Goal: Task Accomplishment & Management: Manage account settings

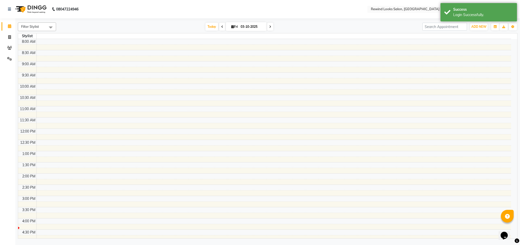
select select "en"
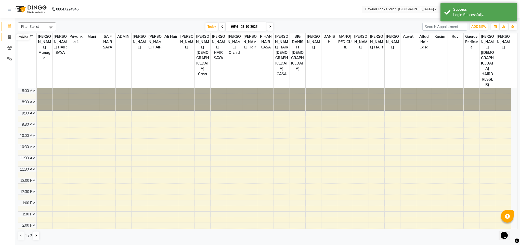
click at [9, 36] on icon at bounding box center [9, 37] width 3 height 4
select select "service"
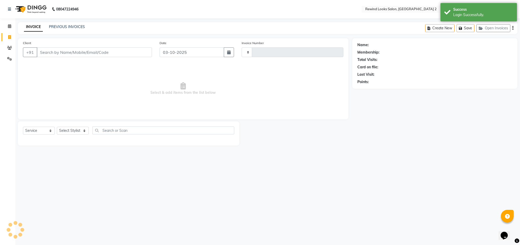
type input "10669"
select select "4640"
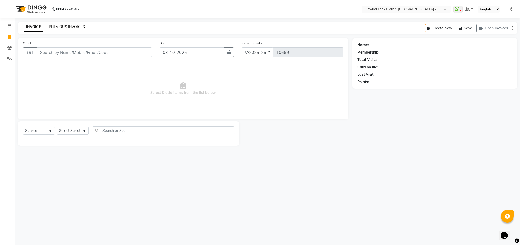
click at [65, 28] on link "PREVIOUS INVOICES" at bounding box center [67, 26] width 36 height 5
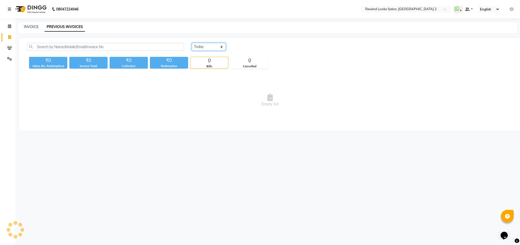
click at [201, 47] on select "[DATE] [DATE] Custom Range" at bounding box center [209, 47] width 34 height 8
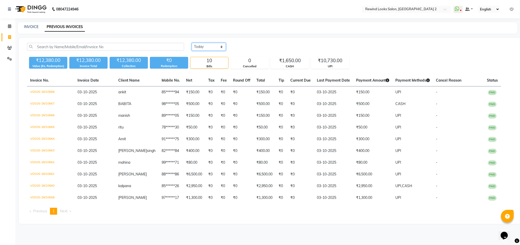
select select "[DATE]"
click at [192, 43] on select "[DATE] [DATE] Custom Range" at bounding box center [209, 47] width 34 height 8
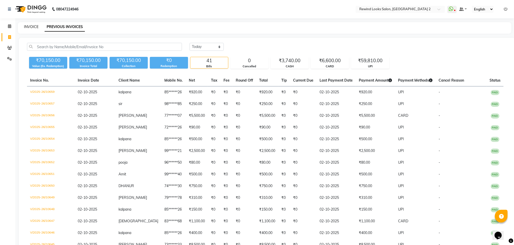
click at [31, 26] on link "INVOICE" at bounding box center [31, 26] width 15 height 5
select select "service"
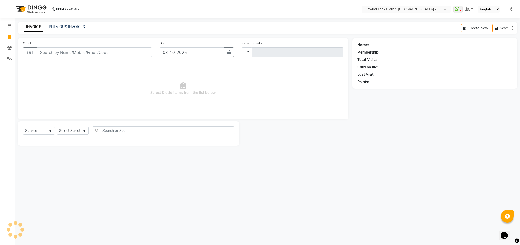
type input "10669"
select select "4640"
click at [71, 49] on input "Client" at bounding box center [94, 52] width 115 height 10
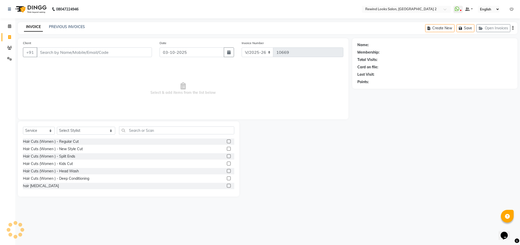
select select "27076"
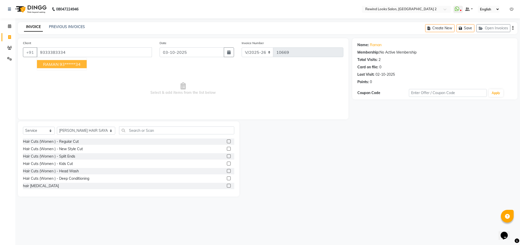
click at [60, 62] on ngb-highlight "93******34" at bounding box center [70, 64] width 21 height 5
click at [60, 62] on div "Client [PHONE_NUMBER] RAMAN 93******34 Date [DATE] Invoice Number V/2025 V/[PHO…" at bounding box center [183, 78] width 331 height 81
type input "93******34"
click at [73, 132] on select "Select Stylist [PERSON_NAME] aayat ADMIN Alfad hair Casa Ali Hair [PERSON_NAME]…" at bounding box center [86, 131] width 58 height 8
select select "44121"
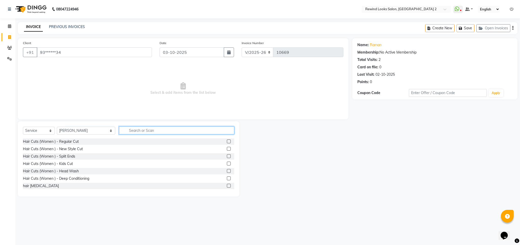
click at [152, 133] on input "text" at bounding box center [176, 130] width 115 height 8
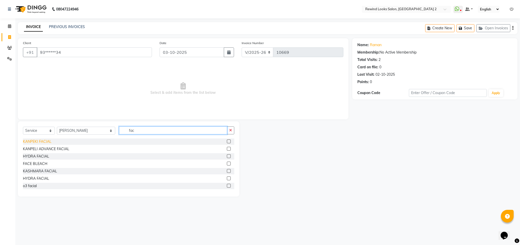
type input "fac"
click at [34, 144] on div "KANPEKI FACIAL" at bounding box center [37, 141] width 29 height 5
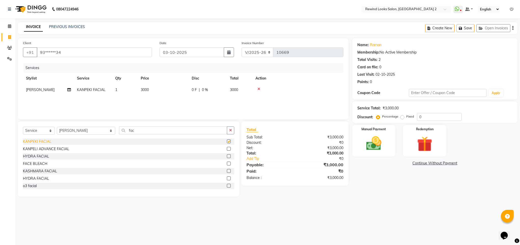
checkbox input "false"
click at [144, 91] on span "3000" at bounding box center [145, 89] width 8 height 5
select select "44121"
click at [170, 90] on input "3000" at bounding box center [187, 91] width 45 height 8
click at [172, 91] on input "3000" at bounding box center [187, 91] width 45 height 8
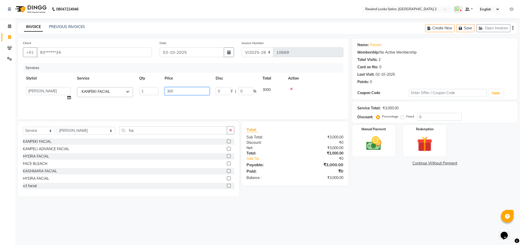
type input "3500"
click at [369, 190] on div "Name: Raman Membership: No Active Membership Total Visits: 2 Card on file: 0 La…" at bounding box center [436, 117] width 169 height 158
click at [369, 142] on img at bounding box center [374, 143] width 26 height 18
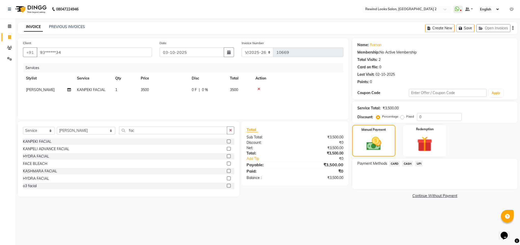
click at [395, 164] on span "CARD" at bounding box center [394, 164] width 11 height 6
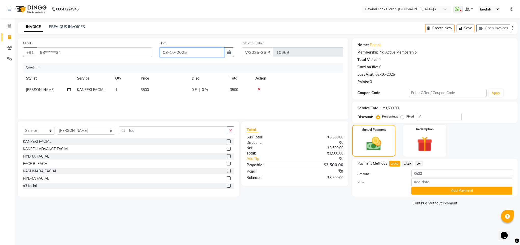
click at [182, 49] on input "03-10-2025" at bounding box center [192, 52] width 65 height 10
select select "10"
select select "2025"
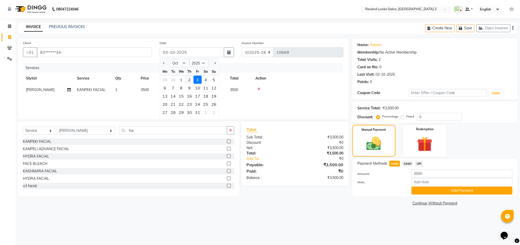
click at [187, 80] on div "2" at bounding box center [189, 80] width 8 height 8
type input "02-10-2025"
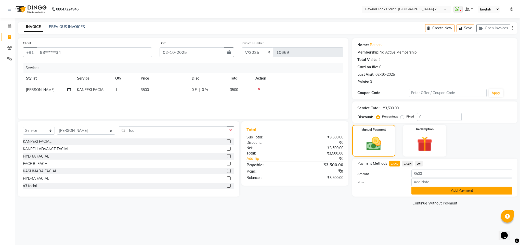
click at [434, 194] on button "Add Payment" at bounding box center [462, 191] width 101 height 8
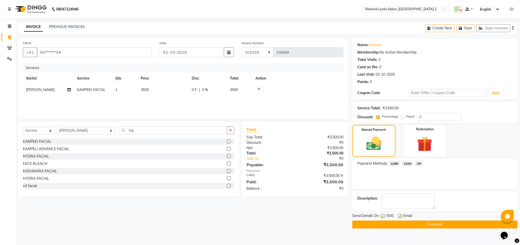
click at [417, 224] on button "Checkout" at bounding box center [434, 225] width 165 height 8
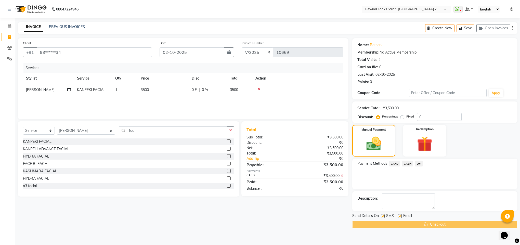
click at [417, 224] on div "Checkout" at bounding box center [434, 225] width 165 height 8
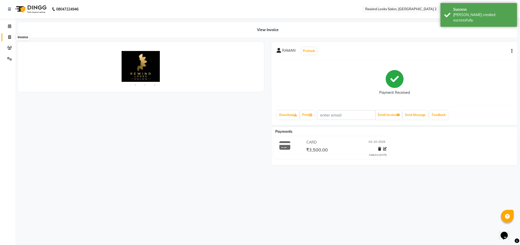
click at [7, 35] on span at bounding box center [9, 37] width 9 height 6
select select "service"
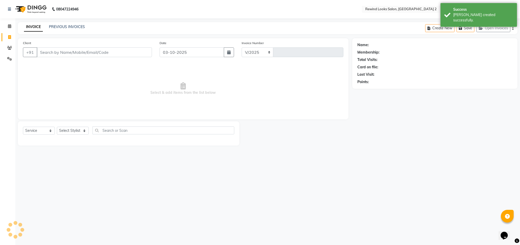
select select "4640"
type input "10670"
select select "27076"
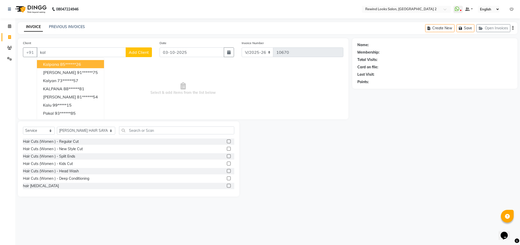
click at [58, 67] on span "kalpana" at bounding box center [51, 64] width 16 height 5
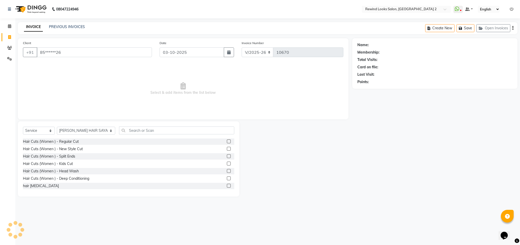
type input "85******26"
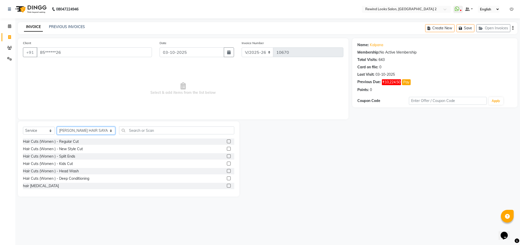
click at [78, 130] on select "Select Stylist [PERSON_NAME] aayat ADMIN Alfad hair Casa Ali Hair [PERSON_NAME]…" at bounding box center [86, 131] width 58 height 8
select select "44121"
click at [125, 129] on input "text" at bounding box center [176, 130] width 115 height 8
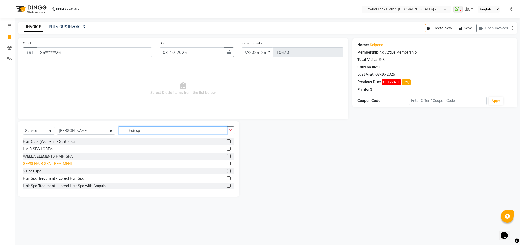
type input "hair sp"
click at [36, 166] on div "GEPSI HAIR SPA TREATMENT" at bounding box center [48, 163] width 50 height 5
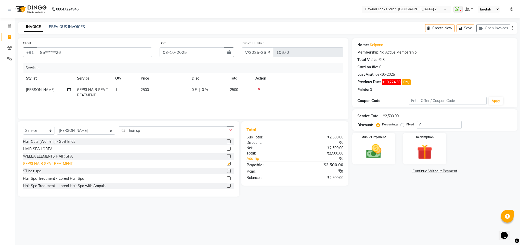
checkbox input "false"
click at [145, 91] on span "2500" at bounding box center [145, 89] width 8 height 5
select select "44121"
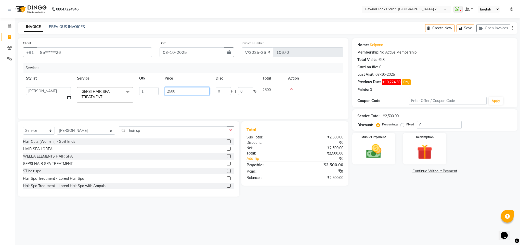
click at [172, 91] on input "2500" at bounding box center [187, 91] width 45 height 8
type input "2900"
click at [352, 185] on div "Name: Kalpana Membership: No Active Membership Total Visits: 643 Card on file: …" at bounding box center [436, 117] width 169 height 158
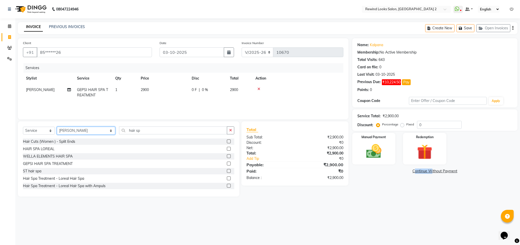
click at [62, 129] on select "Select Stylist [PERSON_NAME] aayat ADMIN Alfad hair Casa Ali Hair [PERSON_NAME]…" at bounding box center [86, 131] width 58 height 8
select select "71695"
click at [138, 132] on input "hair sp" at bounding box center [173, 130] width 108 height 8
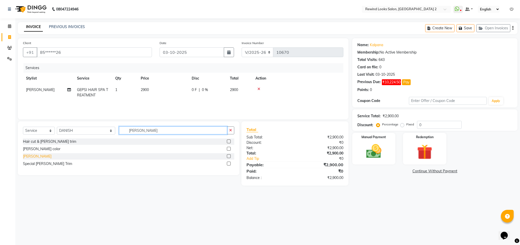
type input "[PERSON_NAME]"
click at [25, 157] on div "[PERSON_NAME]" at bounding box center [37, 156] width 29 height 5
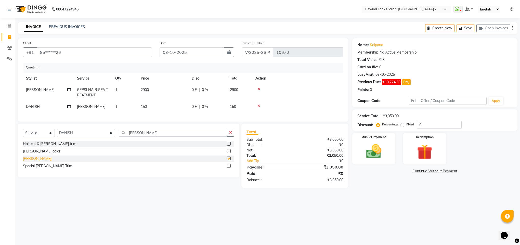
checkbox input "false"
click at [76, 137] on select "Select Stylist [PERSON_NAME] aayat ADMIN Alfad hair Casa Ali Hair [PERSON_NAME]…" at bounding box center [86, 133] width 58 height 8
select select "76576"
click at [168, 137] on input "[PERSON_NAME]" at bounding box center [173, 133] width 108 height 8
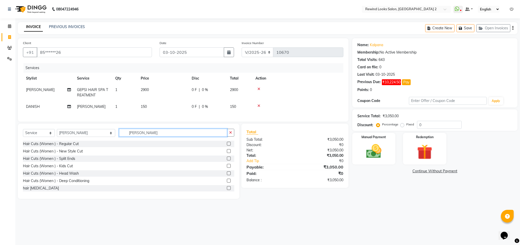
click at [168, 137] on input "[PERSON_NAME]" at bounding box center [173, 133] width 108 height 8
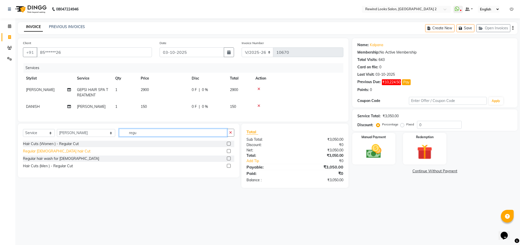
type input "regu"
click at [45, 154] on div "Regular [DEMOGRAPHIC_DATA] hair Cut" at bounding box center [57, 151] width 68 height 5
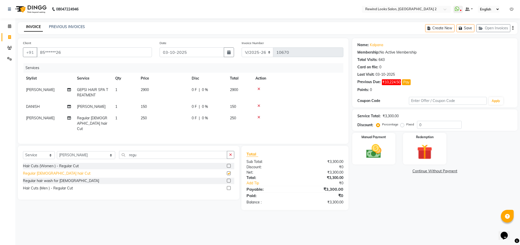
checkbox input "false"
click at [65, 158] on select "Select Stylist [PERSON_NAME] aayat ADMIN Alfad hair Casa Ali Hair [PERSON_NAME]…" at bounding box center [86, 155] width 58 height 8
select select "46913"
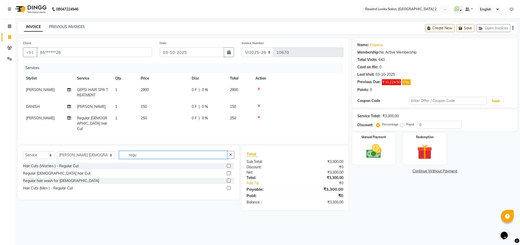
click at [122, 155] on input "regu" at bounding box center [173, 155] width 108 height 8
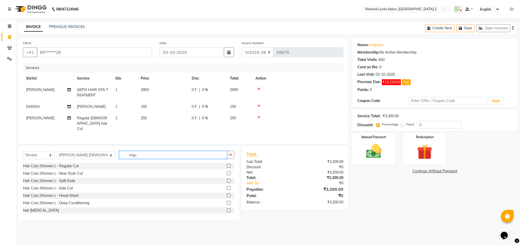
click at [121, 155] on input "regu" at bounding box center [173, 155] width 108 height 8
click at [120, 155] on input "regu" at bounding box center [173, 155] width 108 height 8
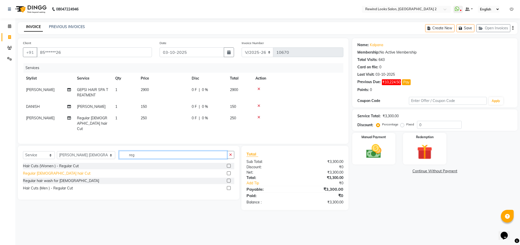
type input "reg"
click at [52, 173] on div "Regular [DEMOGRAPHIC_DATA] hair Cut" at bounding box center [57, 173] width 68 height 5
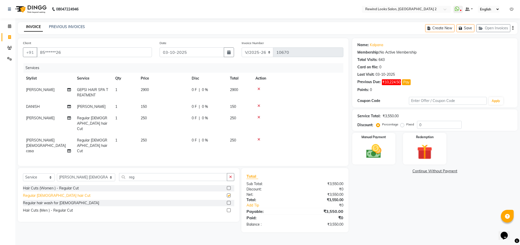
checkbox input "false"
click at [73, 174] on select "Select Stylist [PERSON_NAME] aayat ADMIN Alfad hair Casa Ali Hair [PERSON_NAME]…" at bounding box center [86, 177] width 58 height 8
select select "27101"
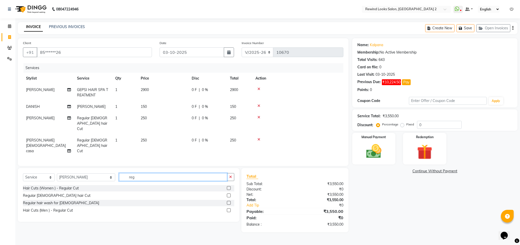
click at [119, 175] on input "reg" at bounding box center [173, 177] width 108 height 8
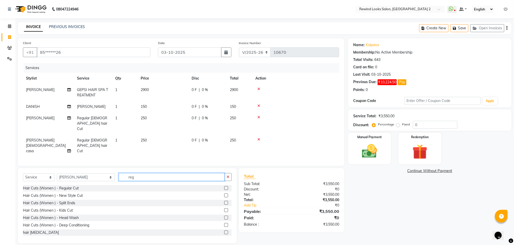
click at [119, 175] on input "reg" at bounding box center [172, 177] width 106 height 8
type input "thr"
click at [35, 186] on div "THREAD WORK" at bounding box center [36, 188] width 27 height 5
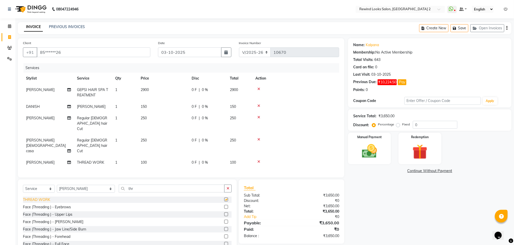
checkbox input "false"
click at [144, 157] on td "100" at bounding box center [163, 162] width 51 height 11
select select "27101"
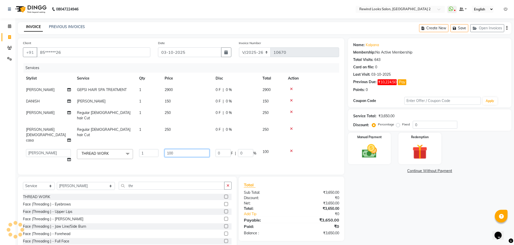
click at [172, 149] on input "100" at bounding box center [187, 153] width 45 height 8
type input "110"
click at [177, 167] on div "Client +91 85******26 Date [DATE] Invoice Number V/2025 V/[PHONE_NUMBER] Servic…" at bounding box center [181, 145] width 334 height 214
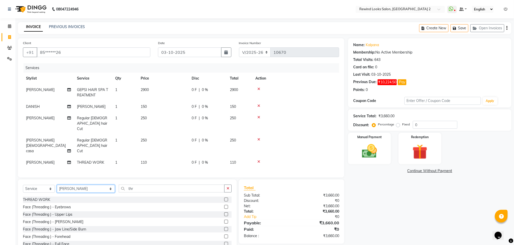
click at [78, 186] on select "Select Stylist [PERSON_NAME] aayat ADMIN Alfad hair Casa Ali Hair [PERSON_NAME]…" at bounding box center [86, 189] width 58 height 8
select select "47351"
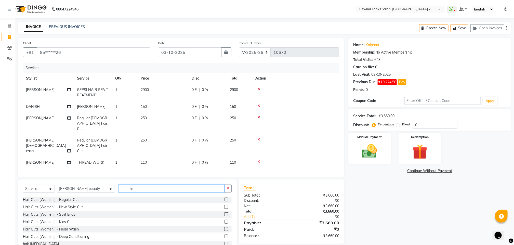
click at [127, 185] on input "thr" at bounding box center [172, 189] width 106 height 8
type input "thre"
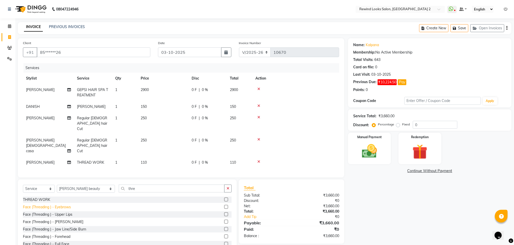
click at [58, 205] on div "Face (Threading ) - Eyebrows" at bounding box center [47, 207] width 48 height 5
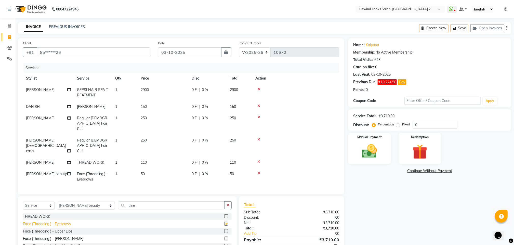
checkbox input "false"
click at [54, 229] on div "Face (Threading ) - Upper Lips" at bounding box center [47, 231] width 49 height 5
checkbox input "false"
click at [90, 208] on select "Select Stylist [PERSON_NAME] aayat ADMIN Alfad hair Casa Ali Hair [PERSON_NAME]…" at bounding box center [86, 207] width 58 height 8
select select "71695"
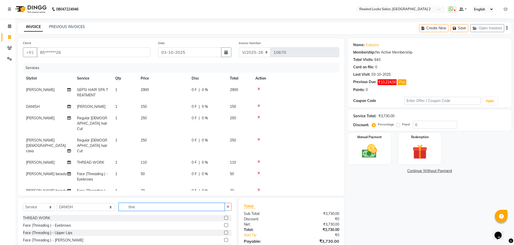
click at [121, 208] on input "thre" at bounding box center [172, 207] width 106 height 8
type input "[PERSON_NAME]"
click at [24, 235] on div "[PERSON_NAME]" at bounding box center [37, 232] width 29 height 5
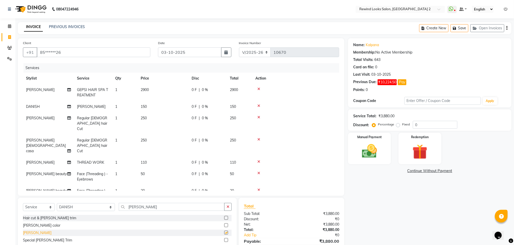
checkbox input "false"
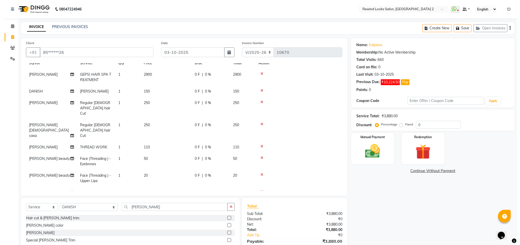
scroll to position [22, 0]
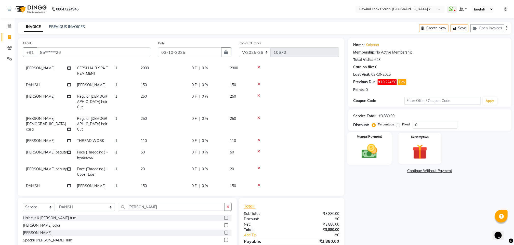
click at [363, 149] on img at bounding box center [369, 151] width 25 height 18
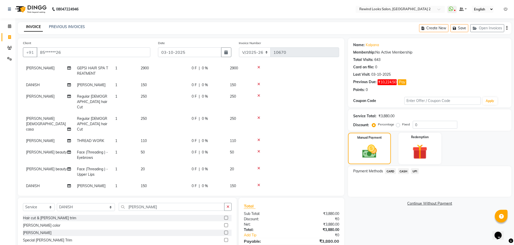
click at [403, 172] on span "CASH" at bounding box center [403, 171] width 11 height 6
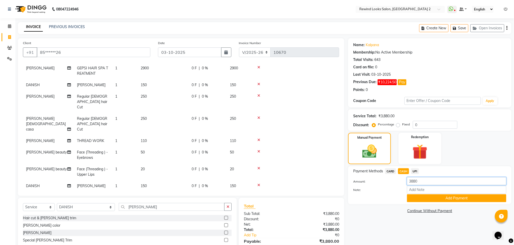
click at [420, 182] on input "3880" at bounding box center [456, 181] width 99 height 8
type input "3"
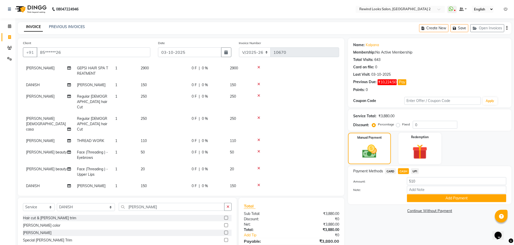
click at [415, 173] on span "UPI" at bounding box center [415, 171] width 8 height 6
click at [403, 172] on span "CASH" at bounding box center [403, 171] width 11 height 6
click at [425, 181] on input "3880" at bounding box center [456, 181] width 99 height 8
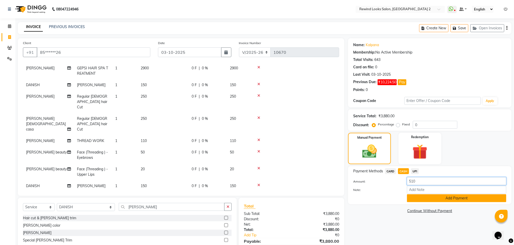
type input "510"
click at [430, 201] on button "Add Payment" at bounding box center [456, 198] width 99 height 8
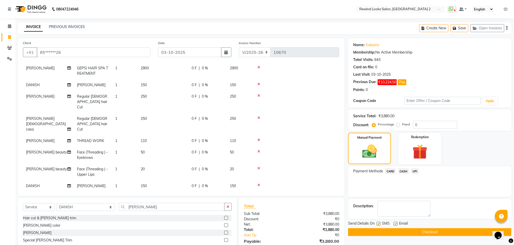
click at [415, 171] on span "UPI" at bounding box center [415, 171] width 8 height 6
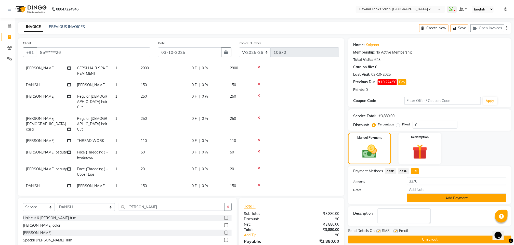
click at [416, 195] on button "Add Payment" at bounding box center [456, 198] width 99 height 8
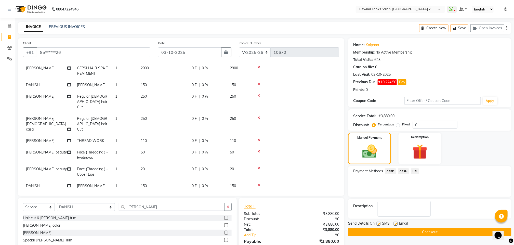
click at [412, 231] on button "Checkout" at bounding box center [429, 232] width 163 height 8
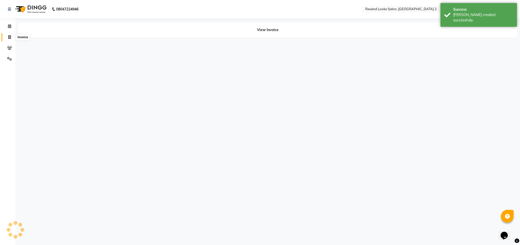
click at [6, 36] on span at bounding box center [9, 37] width 9 height 6
select select "service"
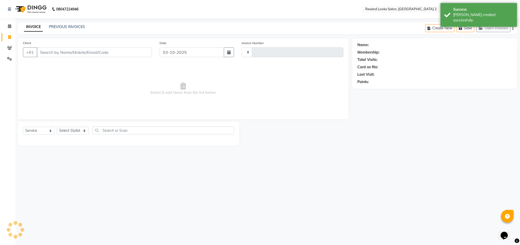
type input "10672"
select select "4640"
select select "27076"
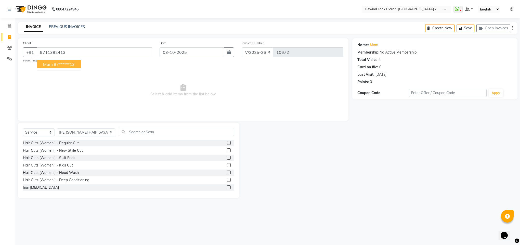
click at [55, 62] on ngb-highlight "97******13" at bounding box center [64, 64] width 21 height 5
type input "97******13"
click at [82, 132] on select "Select Stylist [PERSON_NAME] aayat ADMIN Alfad hair Casa Ali Hair [PERSON_NAME]…" at bounding box center [86, 133] width 58 height 8
select select "46913"
click at [120, 133] on input "text" at bounding box center [176, 132] width 115 height 8
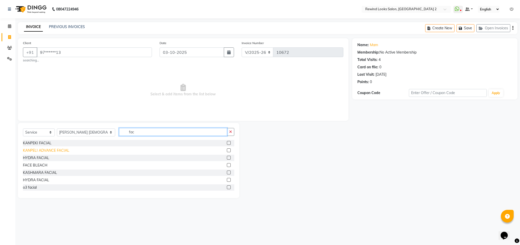
type input "fac"
click at [54, 152] on div "KANPELI ADVANCE FACIAL" at bounding box center [46, 150] width 46 height 5
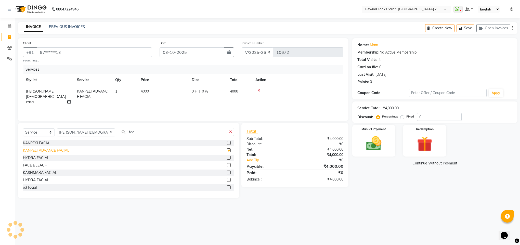
checkbox input "false"
click at [144, 91] on span "4000" at bounding box center [145, 91] width 8 height 5
select select "46913"
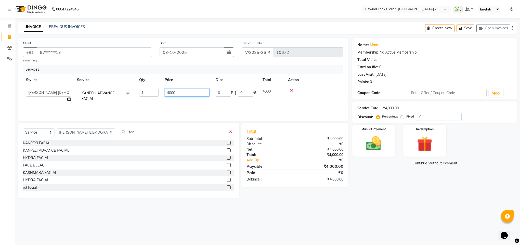
click at [171, 93] on input "4000" at bounding box center [187, 93] width 45 height 8
type input "4500"
click at [364, 150] on img at bounding box center [374, 143] width 26 height 18
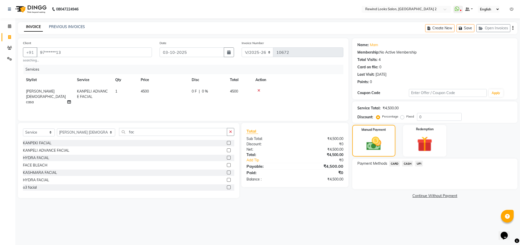
click at [407, 164] on span "CASH" at bounding box center [407, 164] width 11 height 6
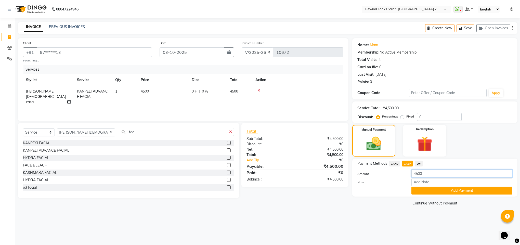
click at [439, 174] on input "4500" at bounding box center [462, 174] width 101 height 8
type input "1009"
click at [439, 193] on button "Add Payment" at bounding box center [462, 191] width 101 height 8
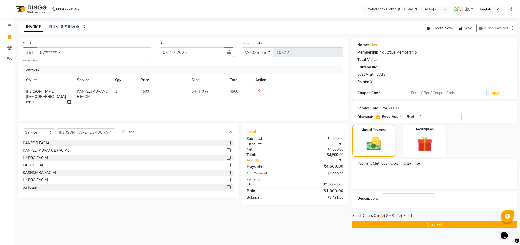
click at [392, 165] on span "CARD" at bounding box center [394, 164] width 11 height 6
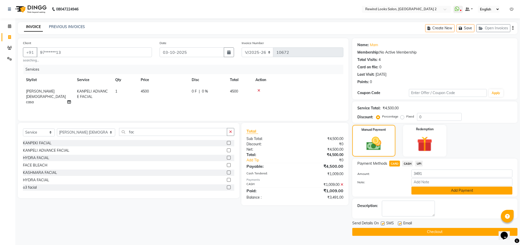
click at [417, 191] on button "Add Payment" at bounding box center [462, 191] width 101 height 8
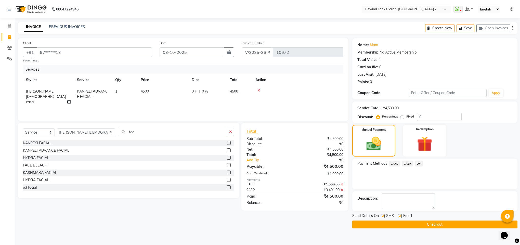
click at [412, 224] on button "Checkout" at bounding box center [434, 225] width 165 height 8
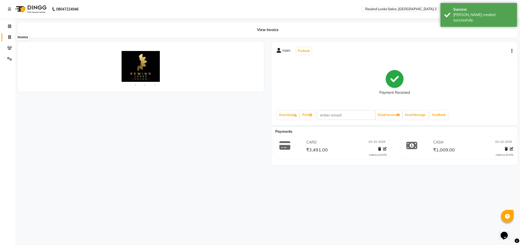
click at [8, 39] on span at bounding box center [9, 37] width 9 height 6
select select "service"
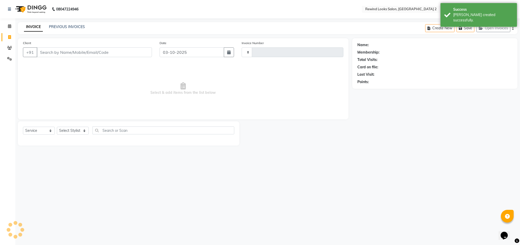
type input "10673"
select select "4640"
select select "27076"
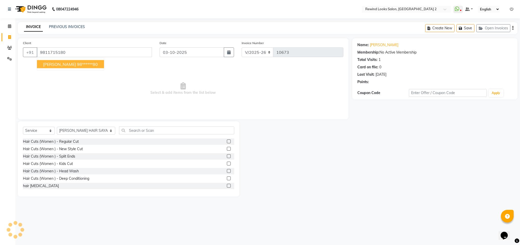
click at [42, 66] on button "[PERSON_NAME] 98******80" at bounding box center [70, 64] width 67 height 8
type input "98******80"
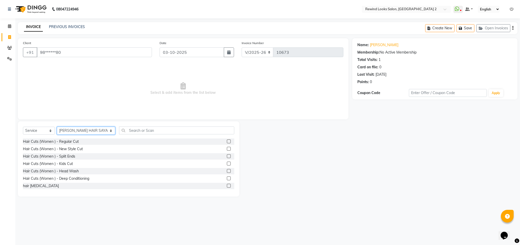
click at [65, 131] on select "Select Stylist [PERSON_NAME] aayat ADMIN Alfad hair Casa Ali Hair [PERSON_NAME]…" at bounding box center [86, 131] width 58 height 8
select select "74790"
click at [143, 131] on input "text" at bounding box center [176, 130] width 115 height 8
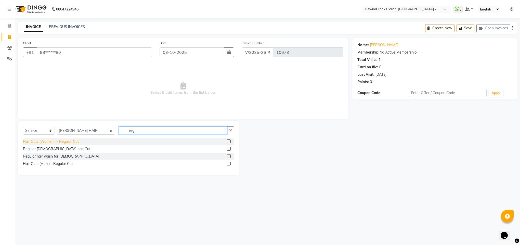
type input "reg"
click at [67, 140] on div "Hair Cuts (Women ) - Regular Cut" at bounding box center [51, 141] width 56 height 5
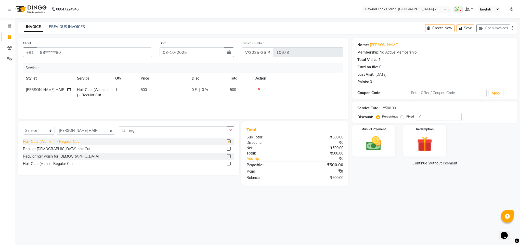
checkbox input "false"
click at [375, 141] on img at bounding box center [374, 143] width 26 height 18
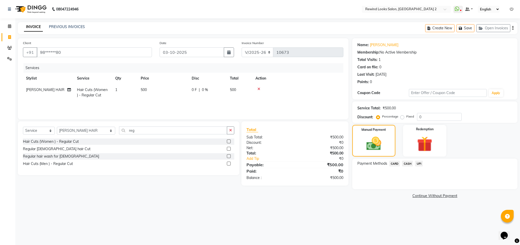
click at [418, 162] on span "UPI" at bounding box center [419, 164] width 8 height 6
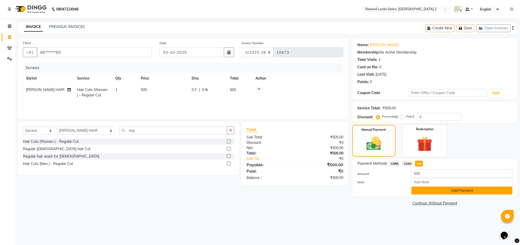
click at [418, 191] on button "Add Payment" at bounding box center [462, 191] width 101 height 8
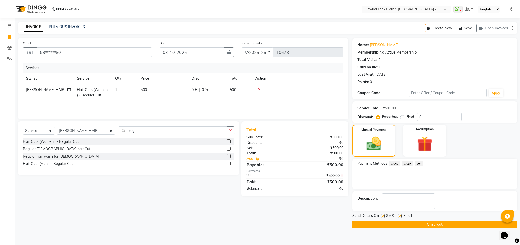
click at [418, 223] on button "Checkout" at bounding box center [434, 225] width 165 height 8
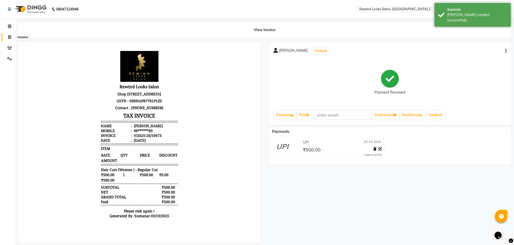
click at [6, 35] on span at bounding box center [9, 37] width 9 height 6
select select "service"
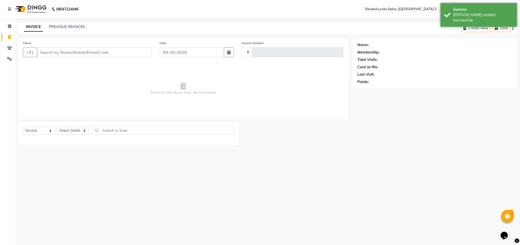
type input "10674"
select select "4640"
type input "85"
select select "27076"
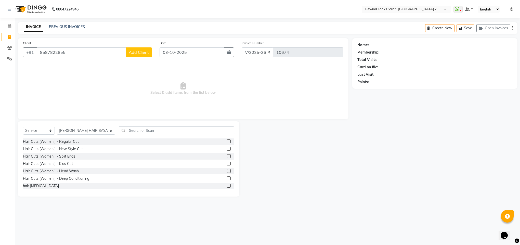
type input "8587822855"
click at [142, 49] on button "Add Client" at bounding box center [139, 52] width 26 height 10
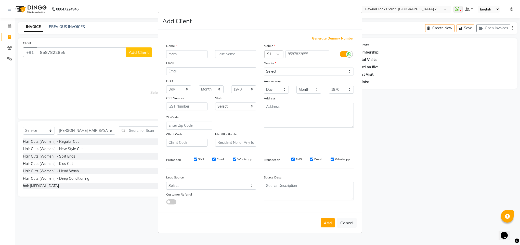
type input "mam"
click at [286, 73] on select "Select [DEMOGRAPHIC_DATA] [DEMOGRAPHIC_DATA] Other Prefer Not To Say" at bounding box center [309, 72] width 90 height 8
select select "[DEMOGRAPHIC_DATA]"
click at [264, 68] on select "Select [DEMOGRAPHIC_DATA] [DEMOGRAPHIC_DATA] Other Prefer Not To Say" at bounding box center [309, 72] width 90 height 8
click at [328, 222] on button "Add" at bounding box center [328, 222] width 14 height 9
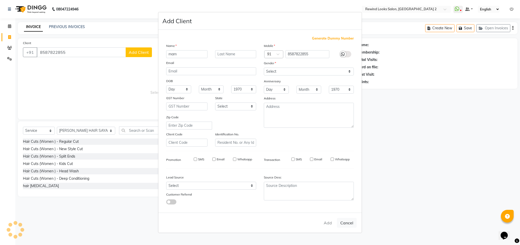
type input "85******55"
select select
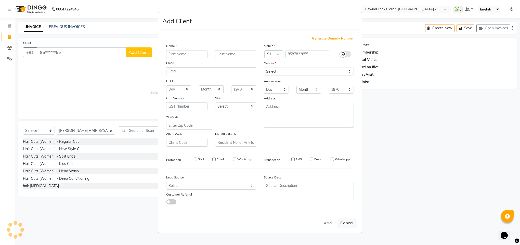
select select
checkbox input "false"
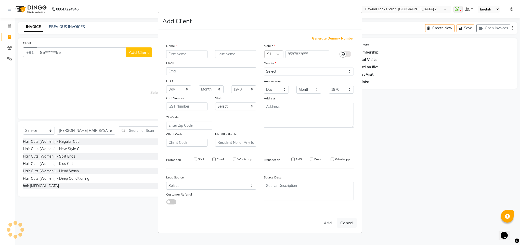
checkbox input "false"
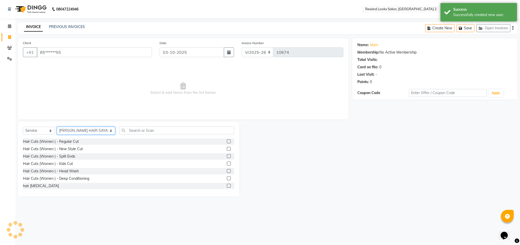
click at [65, 128] on select "Select Stylist [PERSON_NAME] aayat ADMIN Alfad hair Casa Ali Hair [PERSON_NAME]…" at bounding box center [86, 131] width 58 height 8
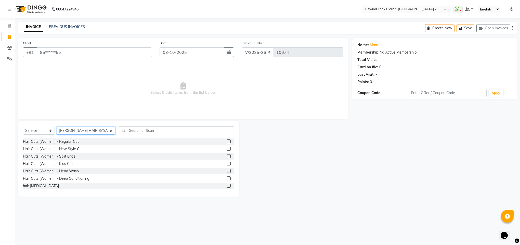
select select "27098"
click at [119, 133] on input "text" at bounding box center [176, 130] width 115 height 8
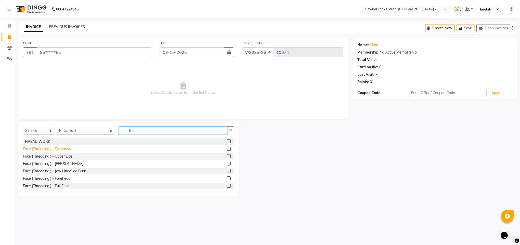
type input "thr"
click at [52, 151] on div "Face (Threading ) - Eyebrows" at bounding box center [47, 148] width 48 height 5
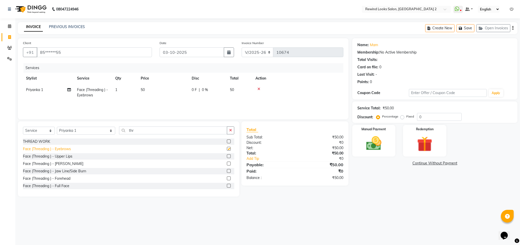
checkbox input "false"
click at [52, 156] on div "Face (Threading ) - Upper Lips" at bounding box center [47, 156] width 49 height 5
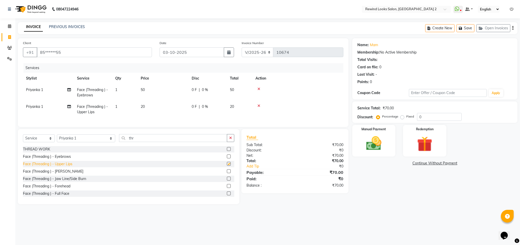
checkbox input "false"
click at [374, 155] on div "Manual Payment" at bounding box center [373, 140] width 45 height 33
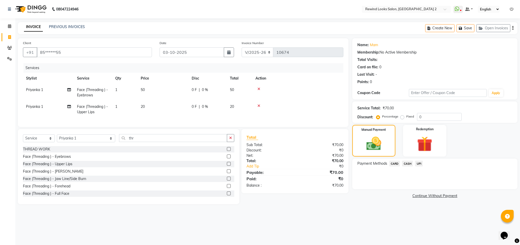
click at [406, 164] on span "CASH" at bounding box center [407, 164] width 11 height 6
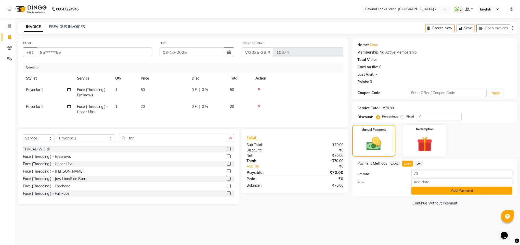
click at [420, 188] on button "Add Payment" at bounding box center [462, 191] width 101 height 8
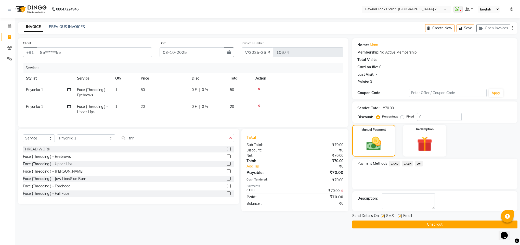
click at [423, 226] on button "Checkout" at bounding box center [434, 225] width 165 height 8
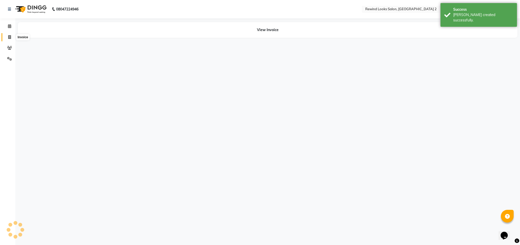
click at [8, 37] on icon at bounding box center [9, 37] width 3 height 4
select select "service"
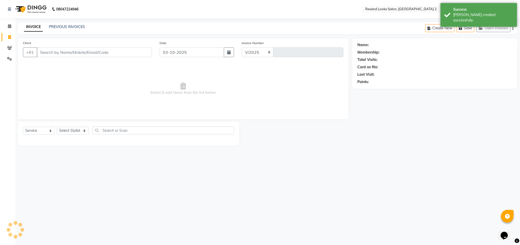
select select "4640"
type input "10675"
select select "27076"
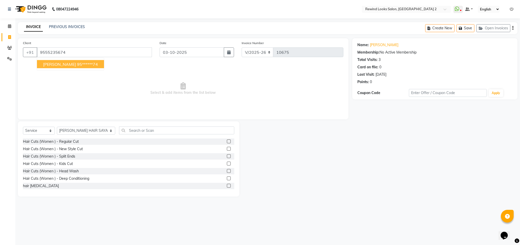
click at [46, 65] on span "[PERSON_NAME]" at bounding box center [59, 64] width 33 height 5
type input "95******74"
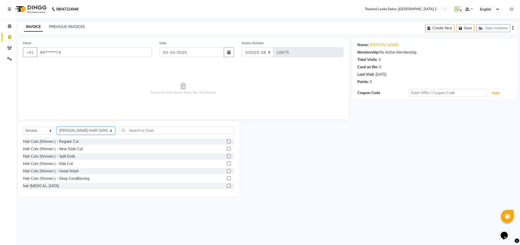
click at [73, 128] on select "Select Stylist [PERSON_NAME] aayat ADMIN Alfad hair Casa Ali Hair [PERSON_NAME]…" at bounding box center [86, 131] width 58 height 8
select select "71695"
click at [119, 129] on input "text" at bounding box center [176, 130] width 115 height 8
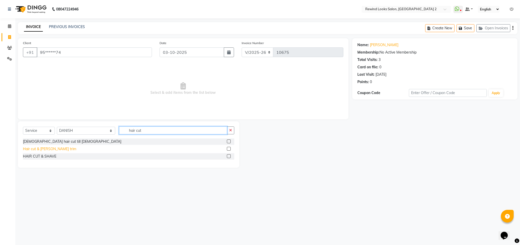
type input "hair cut"
click at [44, 148] on div "Hair cut & [PERSON_NAME] trim" at bounding box center [49, 148] width 53 height 5
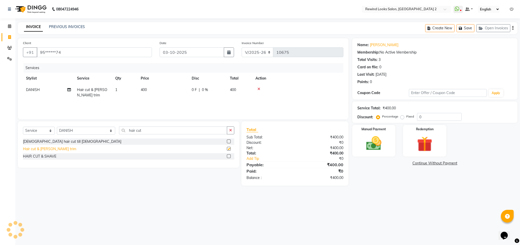
checkbox input "false"
click at [368, 145] on img at bounding box center [374, 143] width 26 height 18
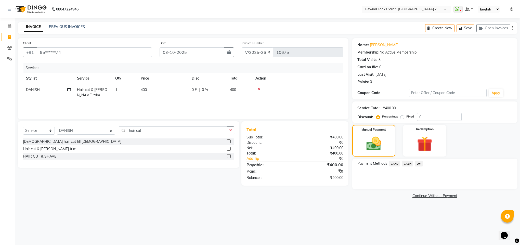
click at [421, 164] on span "UPI" at bounding box center [419, 164] width 8 height 6
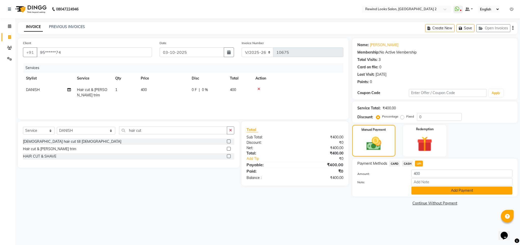
click at [422, 190] on button "Add Payment" at bounding box center [462, 191] width 101 height 8
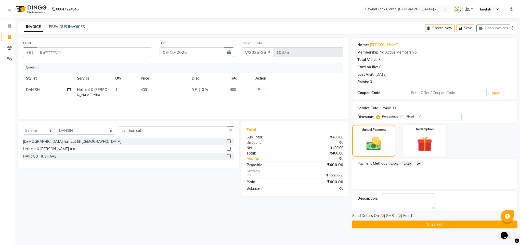
click at [421, 224] on button "Checkout" at bounding box center [434, 225] width 165 height 8
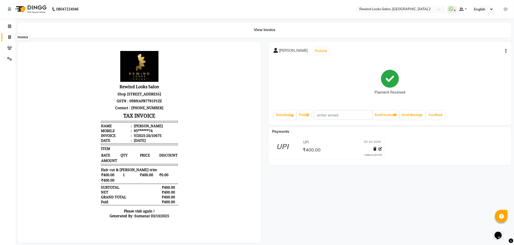
click at [13, 39] on span at bounding box center [9, 37] width 9 height 6
select select "service"
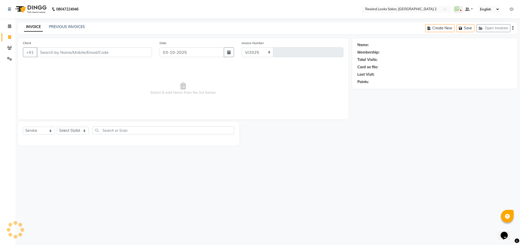
select select "4640"
type input "10677"
select select "27076"
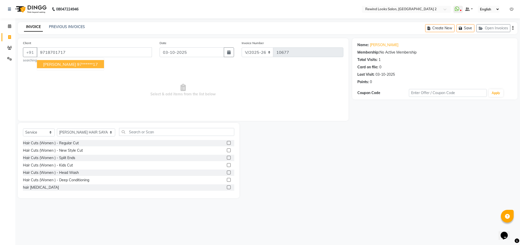
click at [57, 61] on button "[PERSON_NAME] 97******17" at bounding box center [70, 64] width 67 height 8
type input "97******17"
click at [76, 133] on select "Select Stylist [PERSON_NAME] aayat ADMIN Alfad hair Casa Ali Hair [PERSON_NAME]…" at bounding box center [86, 133] width 58 height 8
select select "79644"
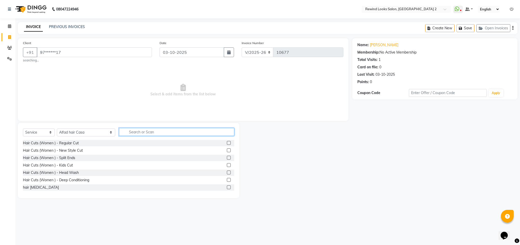
click at [125, 134] on input "text" at bounding box center [176, 132] width 115 height 8
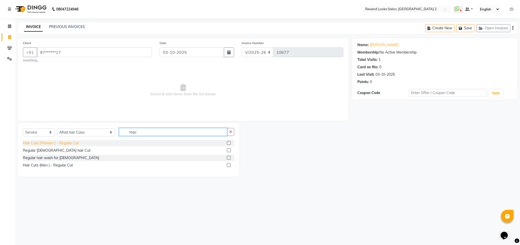
type input "regu"
click at [37, 144] on div "Hair Cuts (Women ) - Regular Cut" at bounding box center [51, 143] width 56 height 5
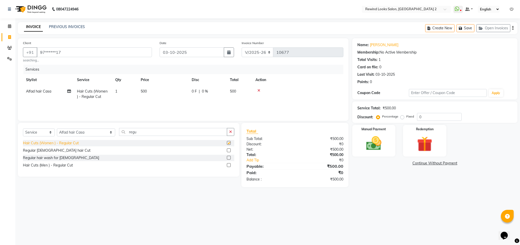
checkbox input "false"
click at [143, 91] on span "500" at bounding box center [144, 91] width 6 height 5
select select "79644"
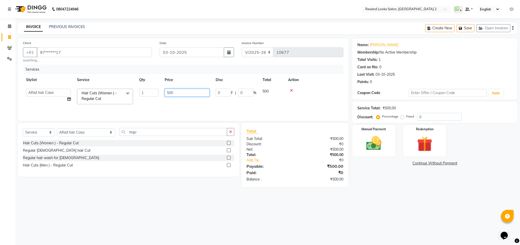
click at [169, 93] on input "500" at bounding box center [187, 93] width 45 height 8
type input "300"
click at [365, 166] on link "Continue Without Payment" at bounding box center [434, 163] width 163 height 5
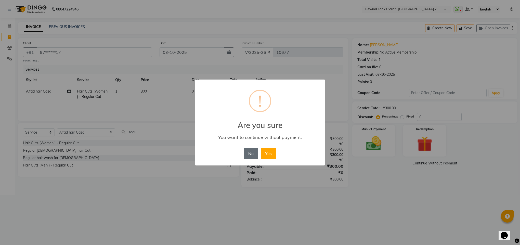
click at [250, 155] on button "No" at bounding box center [251, 153] width 14 height 11
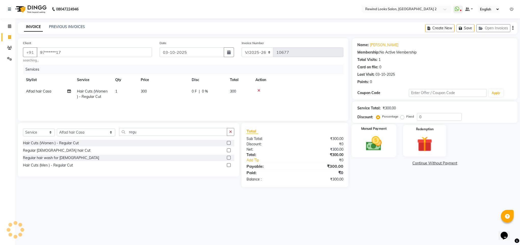
click at [374, 149] on img at bounding box center [374, 143] width 26 height 18
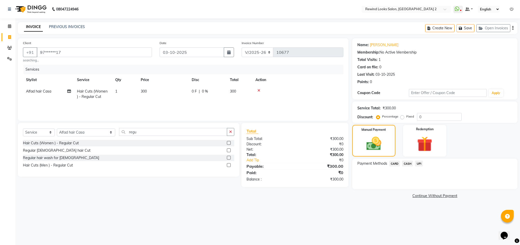
click at [419, 165] on span "UPI" at bounding box center [419, 164] width 8 height 6
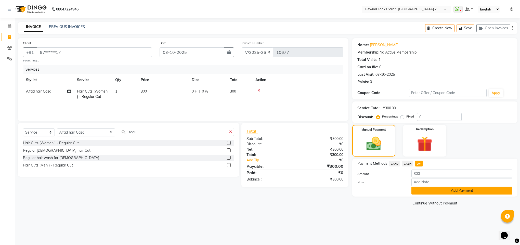
click at [419, 191] on button "Add Payment" at bounding box center [462, 191] width 101 height 8
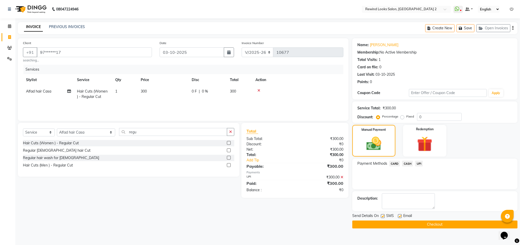
click at [414, 226] on button "Checkout" at bounding box center [434, 225] width 165 height 8
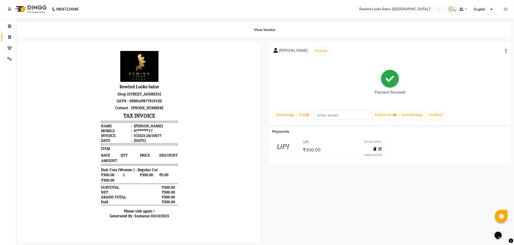
click at [9, 34] on link "Invoice" at bounding box center [8, 37] width 12 height 8
select select "service"
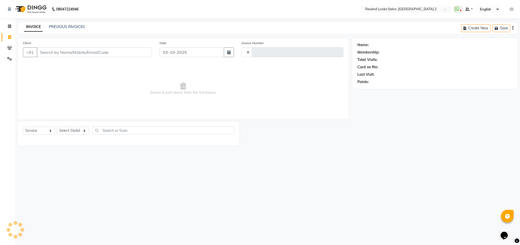
type input "10678"
select select "4640"
select select "27076"
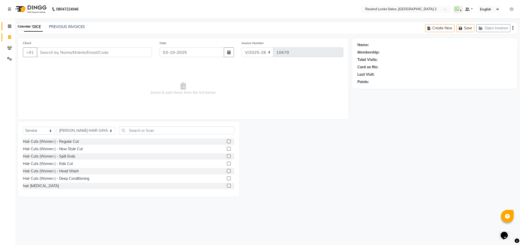
click at [9, 28] on icon at bounding box center [9, 26] width 3 height 4
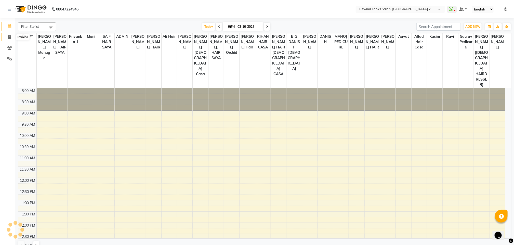
scroll to position [99, 0]
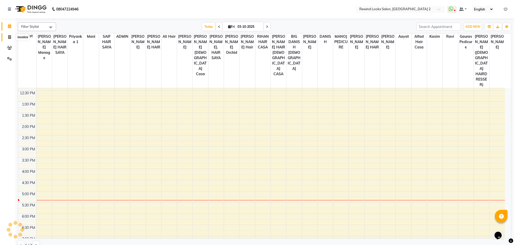
click at [7, 38] on span at bounding box center [9, 37] width 9 height 6
select select "service"
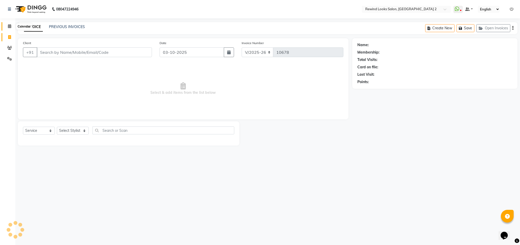
click at [8, 27] on icon at bounding box center [9, 26] width 3 height 4
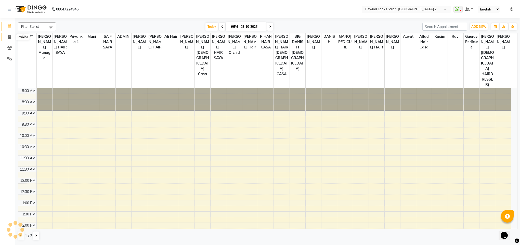
click at [8, 37] on icon at bounding box center [9, 37] width 3 height 4
select select "service"
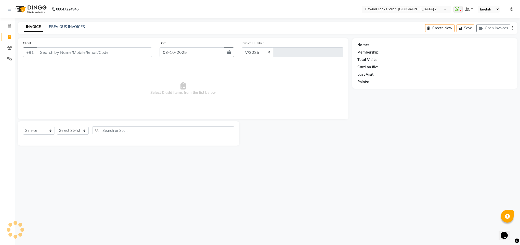
select select "4640"
type input "10678"
select select "27076"
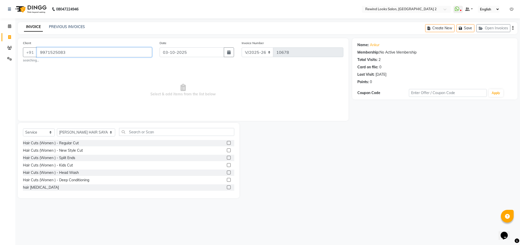
click at [80, 56] on input "9971525083" at bounding box center [94, 52] width 115 height 10
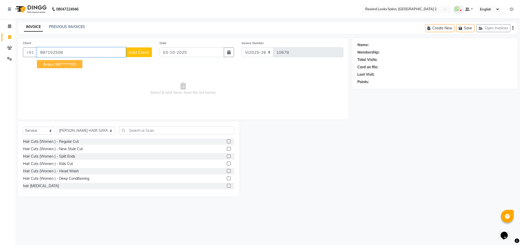
click at [67, 62] on ngb-highlight "99******83" at bounding box center [65, 64] width 21 height 5
type input "99******83"
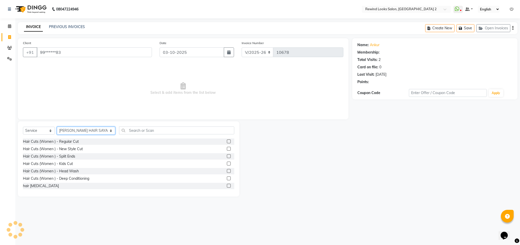
click at [68, 129] on select "Select Stylist [PERSON_NAME] aayat ADMIN Alfad hair Casa Ali Hair [PERSON_NAME]…" at bounding box center [86, 131] width 58 height 8
select select "46913"
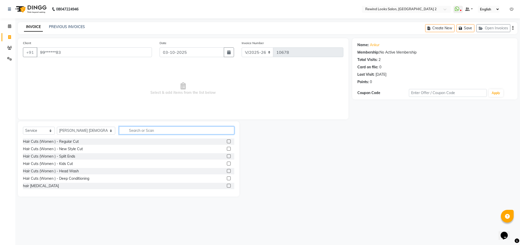
click at [132, 129] on input "text" at bounding box center [176, 130] width 115 height 8
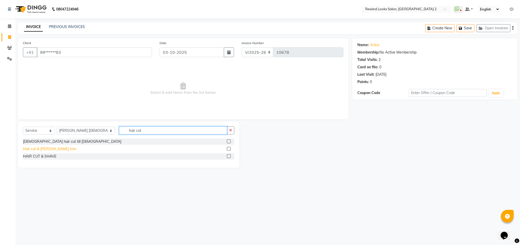
type input "hair cut"
click at [52, 148] on div "Hair cut & [PERSON_NAME] trim" at bounding box center [49, 148] width 53 height 5
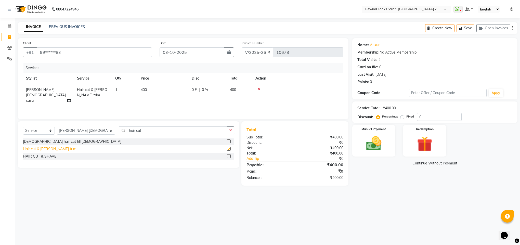
checkbox input "false"
click at [373, 146] on img at bounding box center [374, 143] width 26 height 18
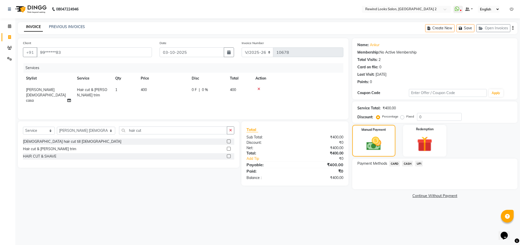
click at [420, 164] on span "UPI" at bounding box center [419, 164] width 8 height 6
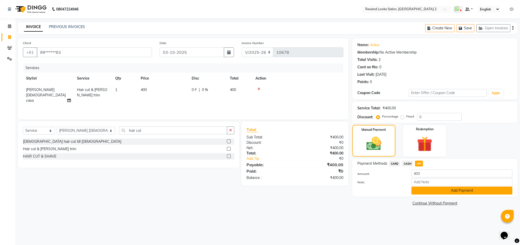
click at [421, 189] on button "Add Payment" at bounding box center [462, 191] width 101 height 8
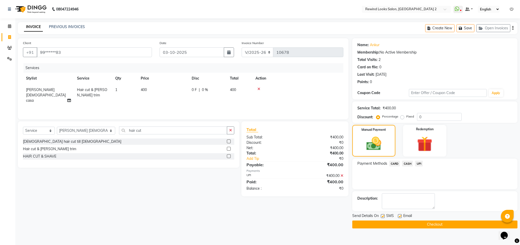
click at [421, 225] on button "Checkout" at bounding box center [434, 225] width 165 height 8
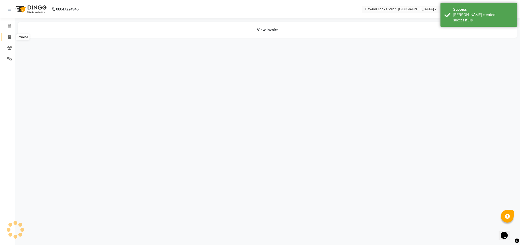
click at [11, 36] on icon at bounding box center [9, 37] width 3 height 4
select select "service"
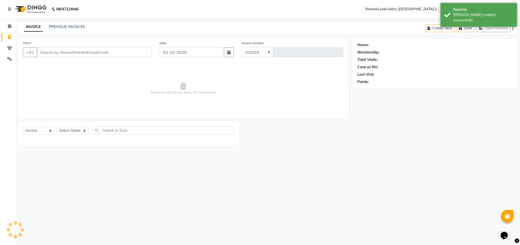
select select "4640"
type input "10679"
select select "27076"
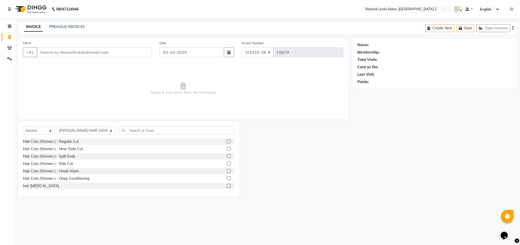
click at [103, 57] on div "+91" at bounding box center [87, 52] width 129 height 10
click at [93, 49] on input "Client" at bounding box center [94, 52] width 115 height 10
click at [71, 63] on ngb-highlight "95******28" at bounding box center [71, 64] width 21 height 5
type input "95******28"
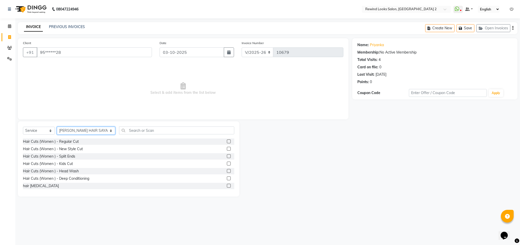
click at [66, 129] on select "Select Stylist [PERSON_NAME] aayat ADMIN Alfad hair Casa Ali Hair [PERSON_NAME]…" at bounding box center [86, 131] width 58 height 8
select select "52034"
click at [137, 131] on input "text" at bounding box center [176, 130] width 115 height 8
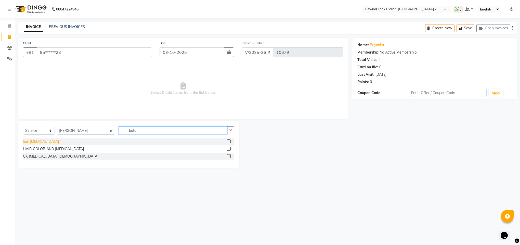
type input "boto"
click at [32, 143] on div "hair [MEDICAL_DATA]" at bounding box center [41, 141] width 36 height 5
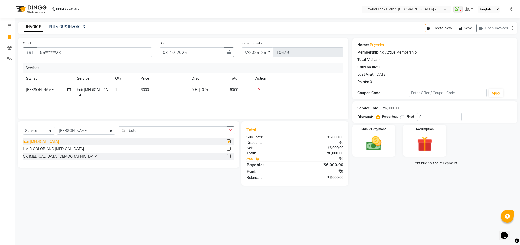
checkbox input "false"
click at [69, 131] on select "Select Stylist [PERSON_NAME] aayat ADMIN Alfad hair Casa Ali Hair [PERSON_NAME]…" at bounding box center [86, 131] width 58 height 8
select select "47351"
click at [121, 131] on input "boto" at bounding box center [173, 130] width 108 height 8
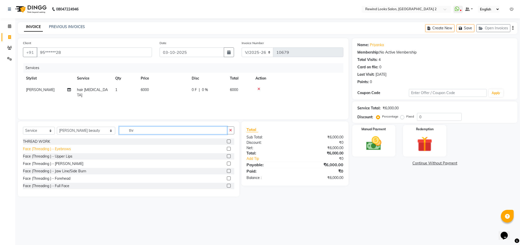
type input "thr"
click at [47, 151] on div "Face (Threading ) - Eyebrows" at bounding box center [47, 148] width 48 height 5
checkbox input "false"
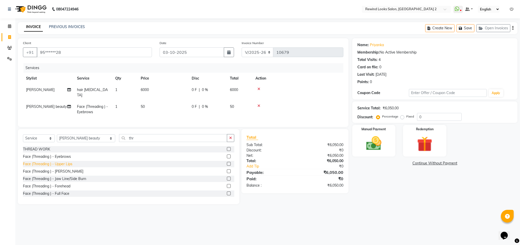
click at [56, 166] on div "Face (Threading ) - Upper Lips" at bounding box center [47, 163] width 49 height 5
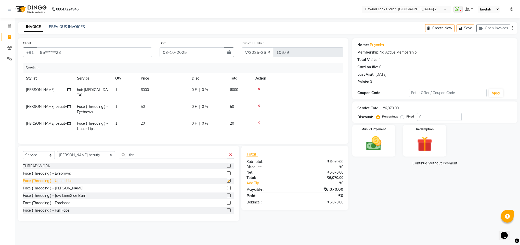
checkbox input "false"
click at [72, 156] on select "Select Stylist [PERSON_NAME] aayat ADMIN Alfad hair Casa Ali Hair [PERSON_NAME]…" at bounding box center [86, 155] width 58 height 8
select select "79644"
click at [162, 157] on input "thr" at bounding box center [173, 155] width 108 height 8
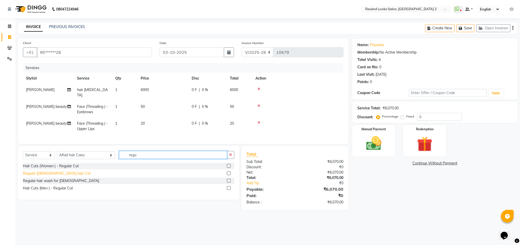
type input "regu"
click at [50, 173] on div "Regular [DEMOGRAPHIC_DATA] hair Cut" at bounding box center [57, 173] width 68 height 5
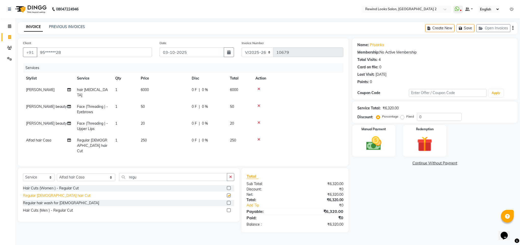
checkbox input "false"
click at [146, 138] on span "250" at bounding box center [144, 140] width 6 height 5
select select "79644"
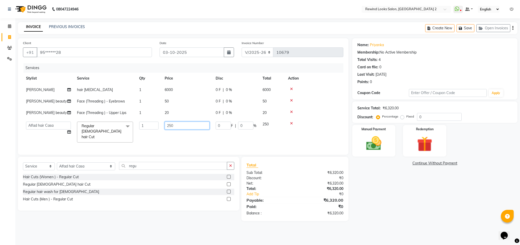
click at [173, 125] on input "250" at bounding box center [187, 126] width 45 height 8
type input "300"
click at [367, 153] on div "Manual Payment" at bounding box center [373, 140] width 45 height 33
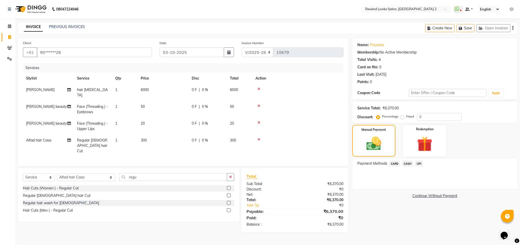
click at [419, 164] on span "UPI" at bounding box center [419, 164] width 8 height 6
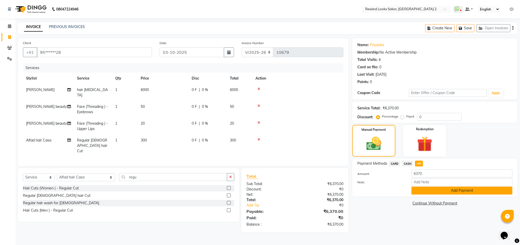
click at [422, 190] on button "Add Payment" at bounding box center [462, 191] width 101 height 8
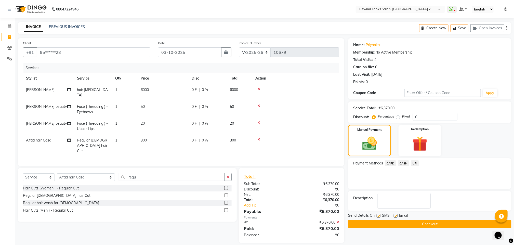
click at [441, 222] on button "Checkout" at bounding box center [429, 224] width 163 height 8
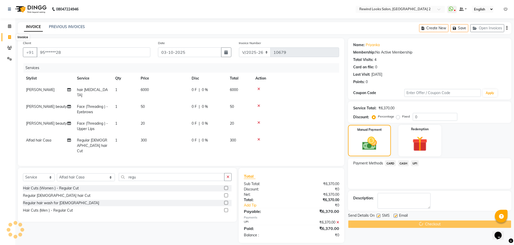
click at [8, 38] on span at bounding box center [9, 37] width 9 height 6
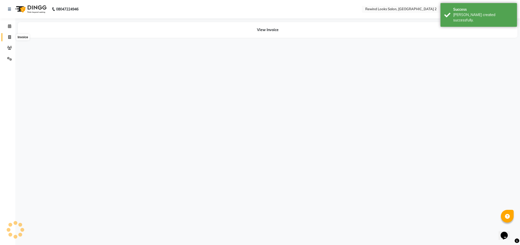
click at [7, 37] on span at bounding box center [9, 37] width 9 height 6
select select "service"
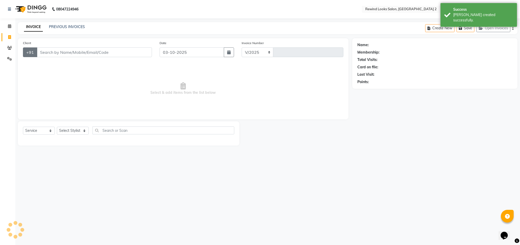
select select "4640"
type input "10681"
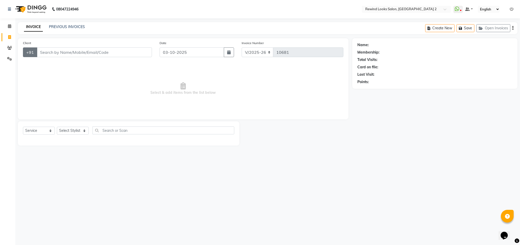
select select "27076"
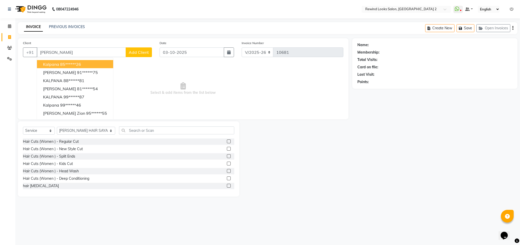
click at [49, 63] on span "kalpana" at bounding box center [51, 64] width 16 height 5
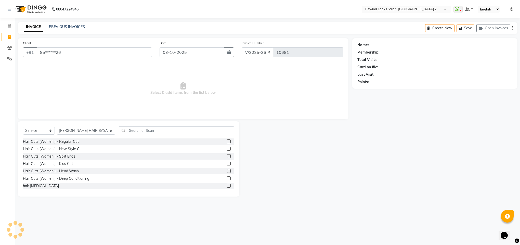
type input "85******26"
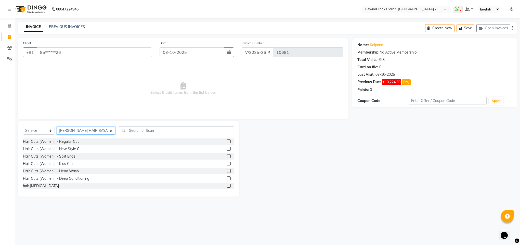
click at [68, 127] on select "Select Stylist [PERSON_NAME] aayat ADMIN Alfad hair Casa Ali Hair [PERSON_NAME]…" at bounding box center [86, 131] width 58 height 8
select select "76576"
click at [138, 132] on input "text" at bounding box center [176, 130] width 115 height 8
click at [134, 125] on div "Select Service Product Membership Package Voucher Prepaid Gift Card Select Styl…" at bounding box center [129, 158] width 222 height 75
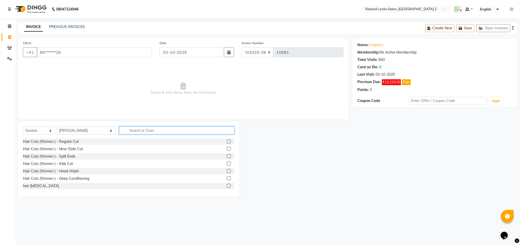
click at [132, 133] on input "text" at bounding box center [176, 130] width 115 height 8
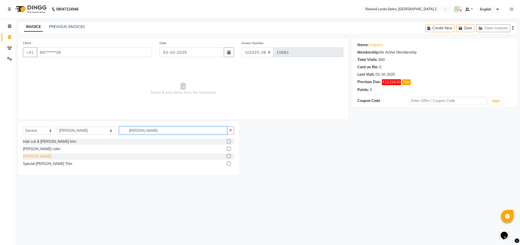
type input "[PERSON_NAME]"
click at [25, 158] on div "[PERSON_NAME]" at bounding box center [37, 156] width 29 height 5
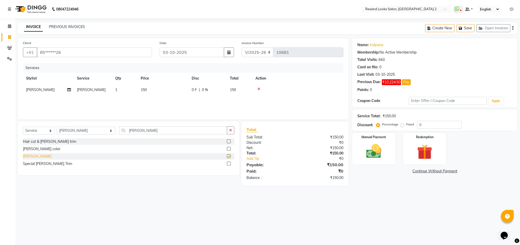
checkbox input "false"
click at [371, 160] on img at bounding box center [374, 151] width 26 height 18
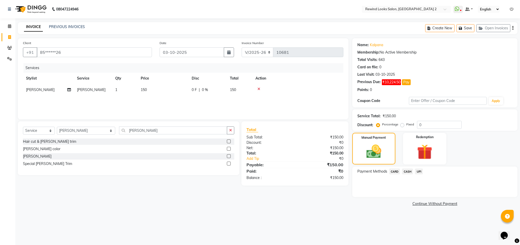
click at [420, 172] on span "UPI" at bounding box center [419, 172] width 8 height 6
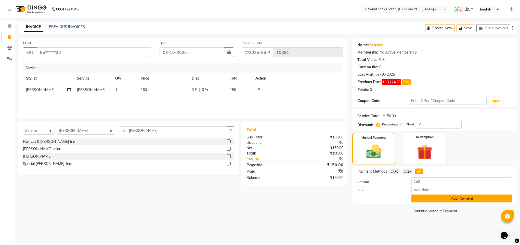
click at [418, 196] on button "Add Payment" at bounding box center [462, 199] width 101 height 8
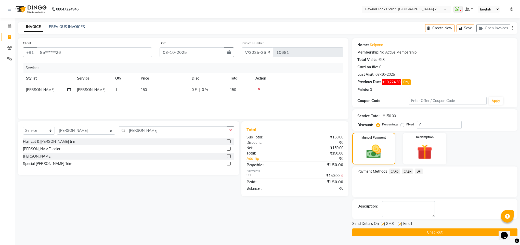
click at [417, 232] on button "Checkout" at bounding box center [434, 232] width 165 height 8
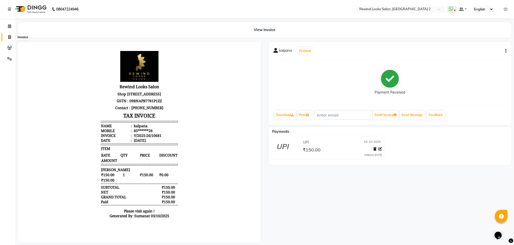
click at [11, 34] on span at bounding box center [9, 37] width 9 height 6
select select "service"
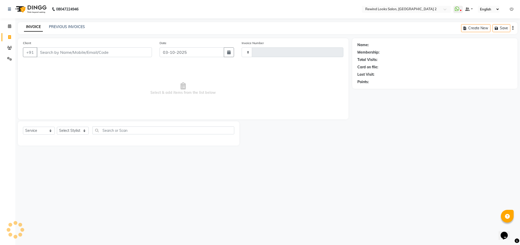
click at [58, 52] on input "Client" at bounding box center [94, 52] width 115 height 10
select select "4640"
type input "10682"
type input "9815"
select select "27076"
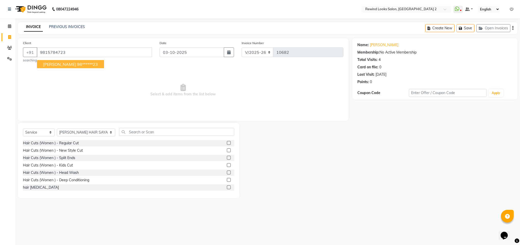
click at [70, 68] on ngb-typeahead-window "[PERSON_NAME] 98******23" at bounding box center [71, 64] width 68 height 13
click at [77, 65] on ngb-highlight "98******23" at bounding box center [87, 64] width 21 height 5
type input "98******23"
click at [76, 132] on select "Select Stylist [PERSON_NAME] aayat ADMIN Alfad hair Casa Ali Hair [PERSON_NAME]…" at bounding box center [86, 133] width 58 height 8
select select "76576"
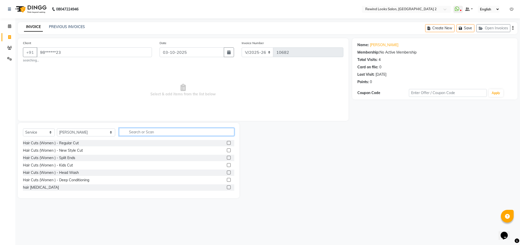
click at [124, 132] on input "text" at bounding box center [176, 132] width 115 height 8
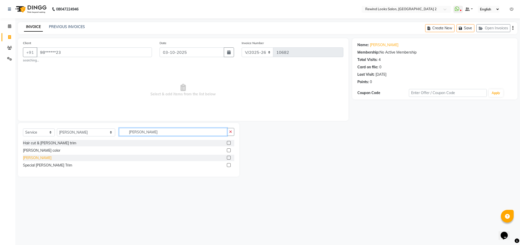
type input "[PERSON_NAME]"
click at [23, 160] on div "[PERSON_NAME]" at bounding box center [37, 157] width 29 height 5
checkbox input "false"
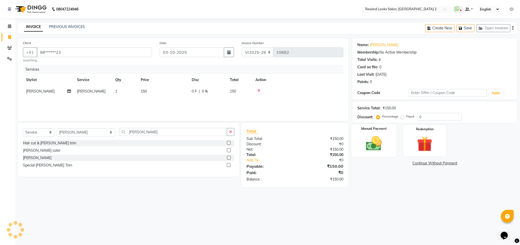
click at [377, 149] on img at bounding box center [374, 143] width 26 height 18
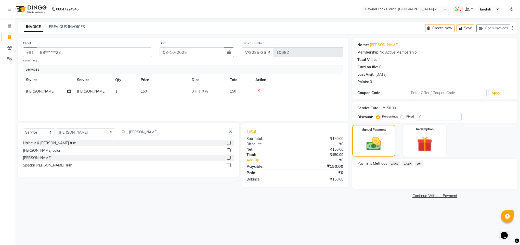
click at [418, 164] on span "UPI" at bounding box center [419, 164] width 8 height 6
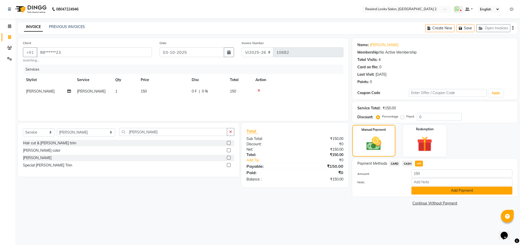
click at [423, 191] on button "Add Payment" at bounding box center [462, 191] width 101 height 8
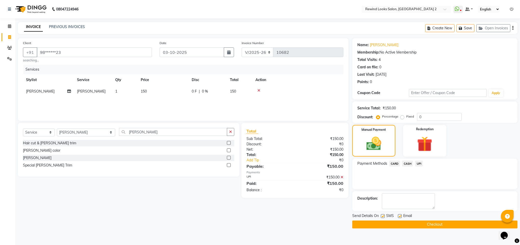
click at [425, 226] on button "Checkout" at bounding box center [434, 225] width 165 height 8
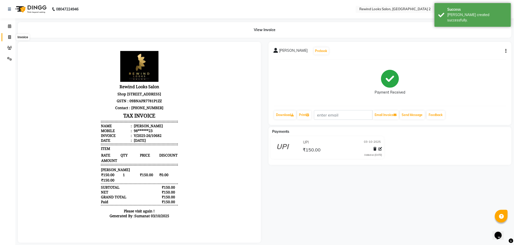
click at [5, 35] on span at bounding box center [9, 37] width 9 height 6
select select "service"
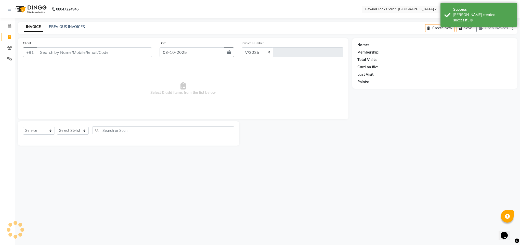
select select "4640"
type input "10683"
select select "27076"
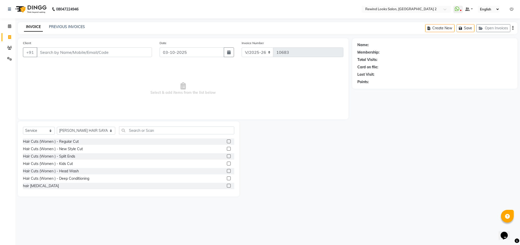
click at [120, 51] on input "Client" at bounding box center [94, 52] width 115 height 10
type input "9"
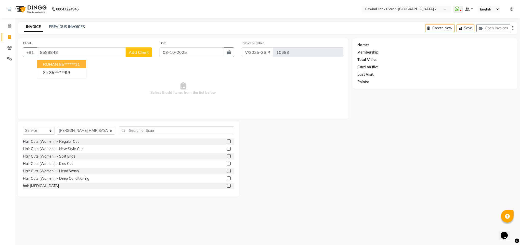
click at [57, 66] on span "ROHAN" at bounding box center [50, 64] width 15 height 5
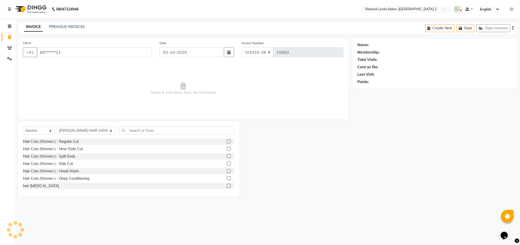
type input "85******11"
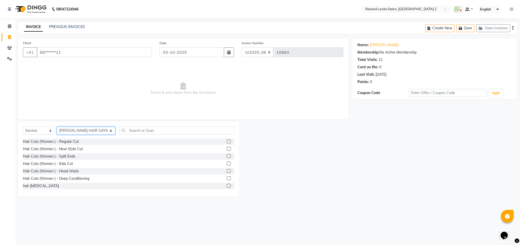
click at [70, 134] on select "Select Stylist [PERSON_NAME] aayat ADMIN Alfad hair Casa Ali Hair [PERSON_NAME]…" at bounding box center [86, 131] width 58 height 8
click at [134, 132] on input "text" at bounding box center [176, 130] width 115 height 8
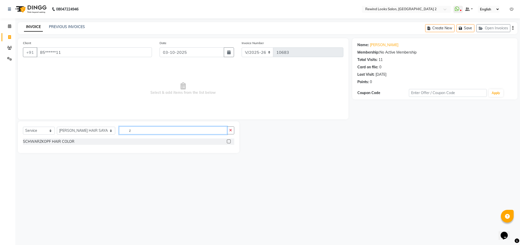
type input "z"
click at [78, 132] on select "Select Stylist [PERSON_NAME] aayat ADMIN Alfad hair Casa Ali Hair [PERSON_NAME]…" at bounding box center [86, 131] width 58 height 8
select select "81648"
click at [137, 133] on input "z" at bounding box center [173, 130] width 108 height 8
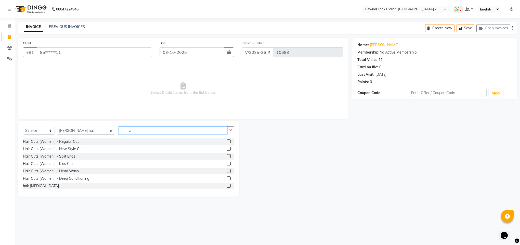
click at [137, 133] on input "z" at bounding box center [173, 130] width 108 height 8
type input "cl"
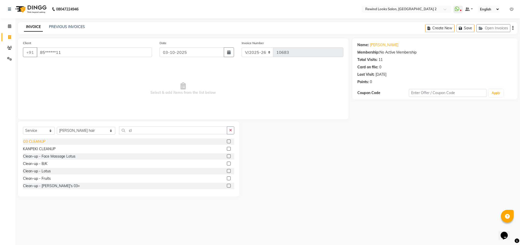
click at [28, 142] on div "O3 CLEANUP" at bounding box center [34, 141] width 22 height 5
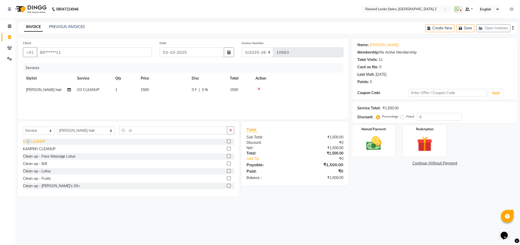
click at [28, 142] on div "O3 CLEANUP" at bounding box center [34, 141] width 22 height 5
click at [259, 100] on icon at bounding box center [259, 101] width 3 height 4
click at [259, 88] on icon at bounding box center [259, 89] width 3 height 4
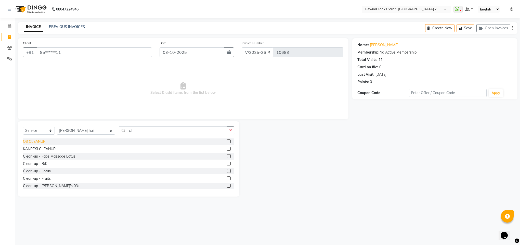
click at [40, 142] on div "O3 CLEANUP" at bounding box center [34, 141] width 22 height 5
checkbox input "false"
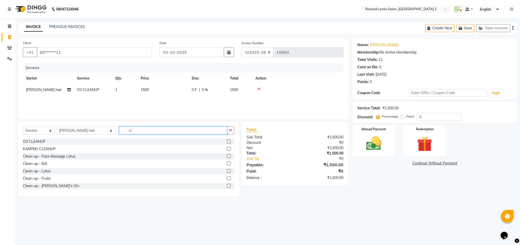
click at [119, 131] on input "cl" at bounding box center [173, 130] width 108 height 8
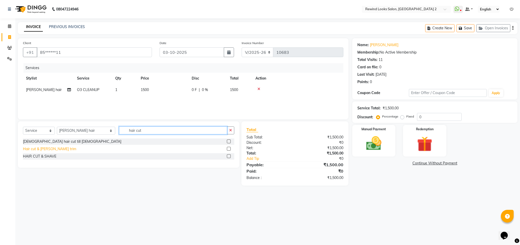
type input "hair cut"
click at [39, 148] on div "Hair cut & [PERSON_NAME] trim" at bounding box center [49, 148] width 53 height 5
checkbox input "false"
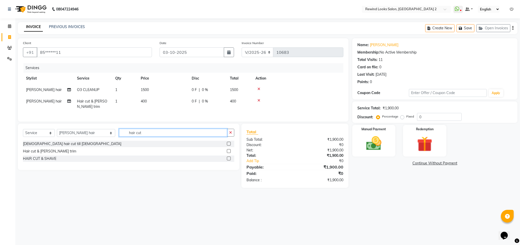
click at [127, 137] on input "hair cut" at bounding box center [173, 133] width 108 height 8
type input "d-"
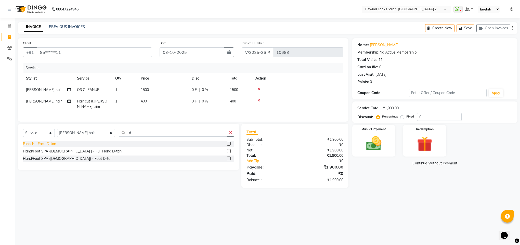
click at [45, 147] on div "Bleach - Face D-tan" at bounding box center [39, 143] width 33 height 5
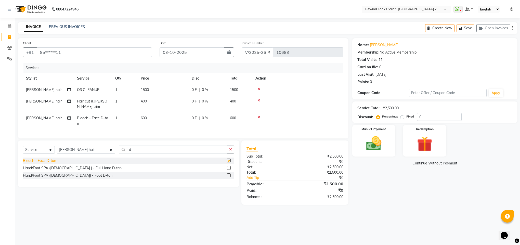
checkbox input "false"
click at [145, 118] on span "600" at bounding box center [144, 118] width 6 height 5
select select "81648"
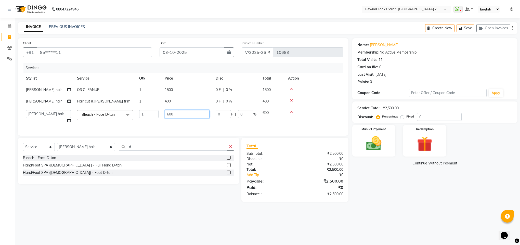
click at [169, 113] on input "600" at bounding box center [187, 114] width 45 height 8
type input "700"
click at [80, 151] on select "Select Stylist [PERSON_NAME] aayat ADMIN Alfad hair Casa Ali Hair [PERSON_NAME]…" at bounding box center [86, 147] width 58 height 8
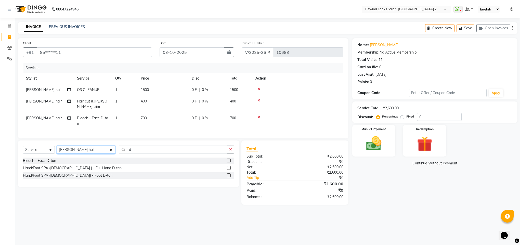
select select "44121"
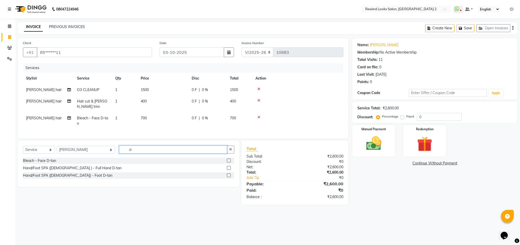
click at [133, 154] on input "d-" at bounding box center [173, 150] width 108 height 8
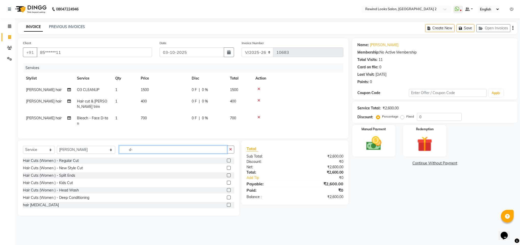
click at [133, 154] on input "d-" at bounding box center [173, 150] width 108 height 8
type input "d-"
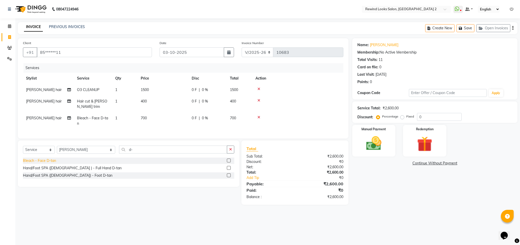
click at [50, 163] on div "Bleach - Face D-tan" at bounding box center [39, 160] width 33 height 5
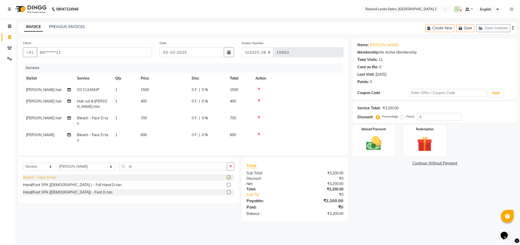
checkbox input "false"
click at [119, 170] on input "d-" at bounding box center [173, 166] width 108 height 8
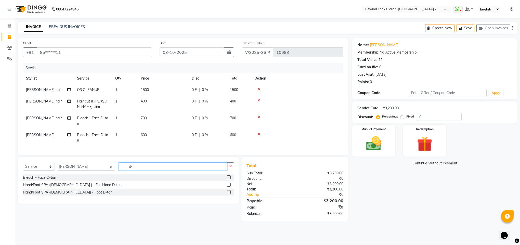
click at [119, 170] on input "d-" at bounding box center [173, 166] width 108 height 8
type input "hair cut"
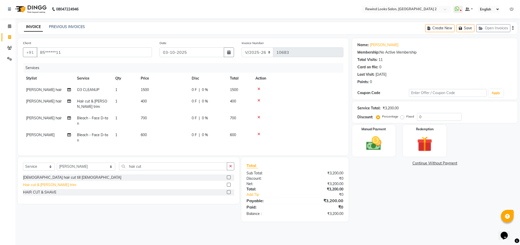
click at [45, 188] on div "Hair cut & [PERSON_NAME] trim" at bounding box center [49, 184] width 53 height 5
click at [45, 171] on select "Select Service Product Membership Package Voucher Prepaid Gift Card" at bounding box center [39, 167] width 32 height 8
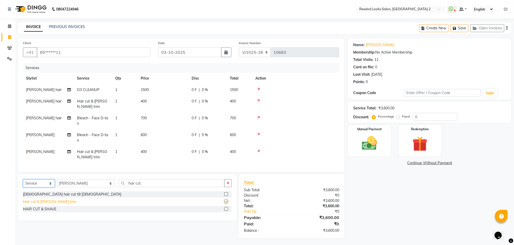
checkbox input "false"
drag, startPoint x: 142, startPoint y: 133, endPoint x: 147, endPoint y: 133, distance: 5.4
click at [142, 133] on span "600" at bounding box center [144, 135] width 6 height 5
select select "44121"
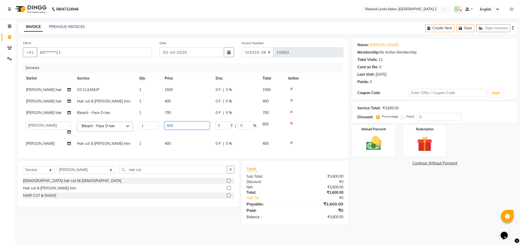
click at [169, 125] on input "600" at bounding box center [187, 126] width 45 height 8
type input "500"
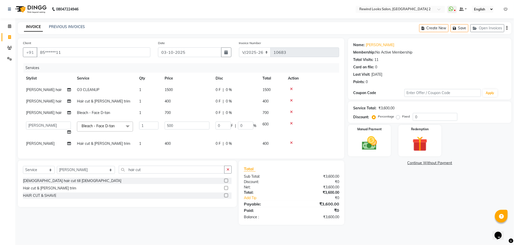
click at [367, 188] on div "Name: [PERSON_NAME] Membership: No Active Membership Total Visits: 11 Card on f…" at bounding box center [431, 131] width 167 height 187
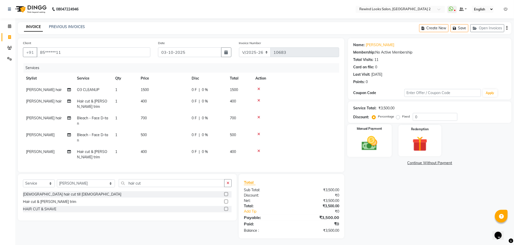
click at [378, 142] on img at bounding box center [369, 143] width 25 height 18
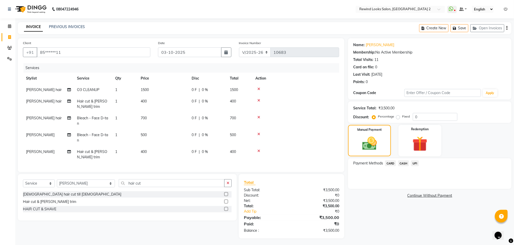
click at [406, 164] on span "CASH" at bounding box center [403, 163] width 11 height 6
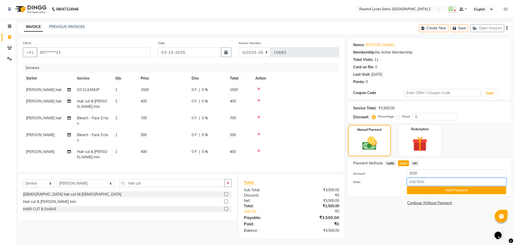
click at [410, 182] on input "Note:" at bounding box center [456, 182] width 99 height 8
click at [411, 188] on button "Add Payment" at bounding box center [456, 190] width 99 height 8
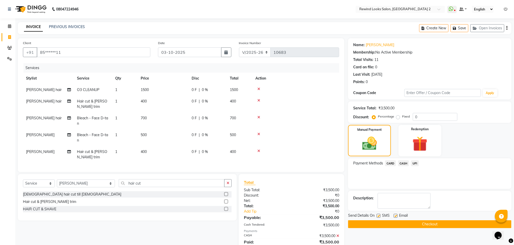
click at [413, 220] on div "Send Details On SMS Email Checkout" at bounding box center [429, 220] width 163 height 15
click at [413, 223] on button "Checkout" at bounding box center [429, 224] width 163 height 8
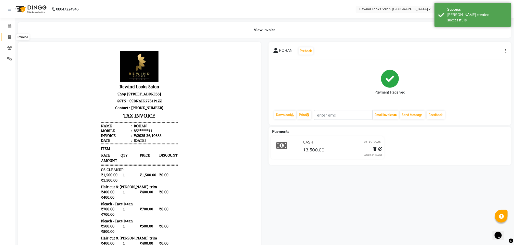
click at [9, 36] on icon at bounding box center [9, 37] width 3 height 4
select select "service"
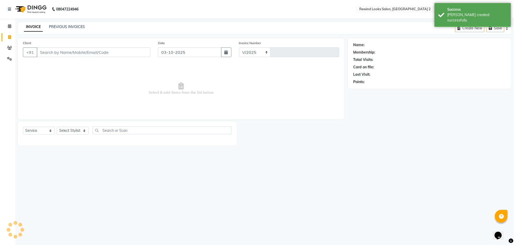
select select "4640"
type input "10684"
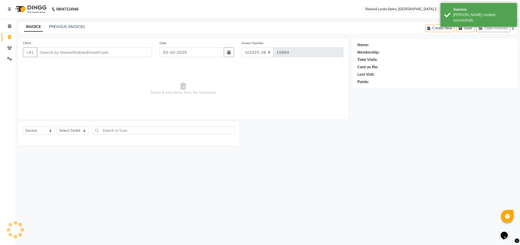
select select "27076"
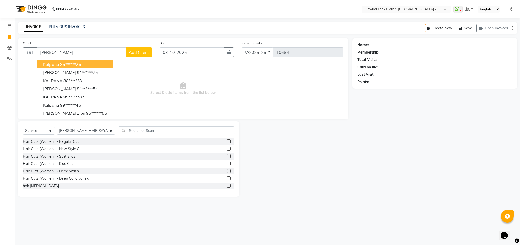
click at [58, 64] on span "kalpana" at bounding box center [51, 64] width 16 height 5
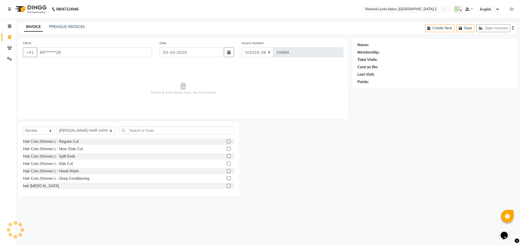
type input "85******26"
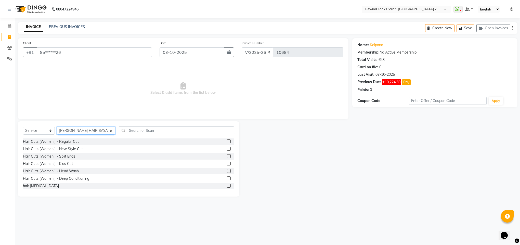
click at [70, 128] on select "Select Stylist [PERSON_NAME] aayat ADMIN Alfad hair Casa Ali Hair [PERSON_NAME]…" at bounding box center [86, 131] width 58 height 8
select select "27098"
click at [136, 129] on input "text" at bounding box center [176, 130] width 115 height 8
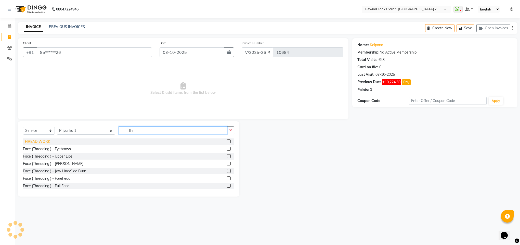
type input "thr"
click at [35, 142] on div "THREAD WORK" at bounding box center [36, 141] width 27 height 5
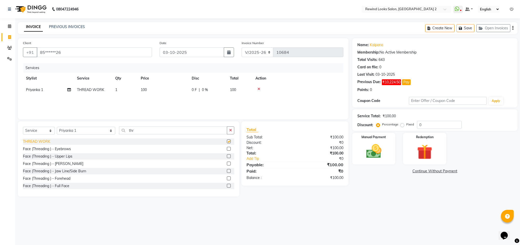
checkbox input "false"
click at [72, 130] on select "Select Stylist [PERSON_NAME] aayat ADMIN Alfad hair Casa Ali Hair [PERSON_NAME]…" at bounding box center [86, 131] width 58 height 8
select select "79644"
click at [119, 130] on input "thr" at bounding box center [173, 130] width 108 height 8
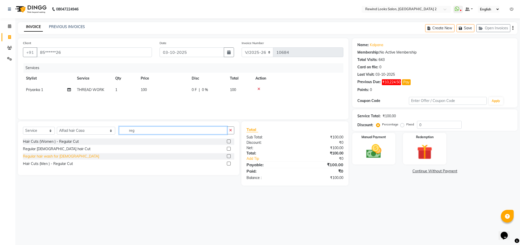
type input "reg"
click at [51, 157] on div "Regular hair wash for [DEMOGRAPHIC_DATA]" at bounding box center [61, 156] width 76 height 5
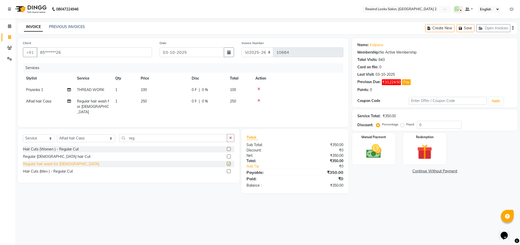
checkbox input "false"
click at [142, 101] on span "250" at bounding box center [144, 101] width 6 height 5
select select "79644"
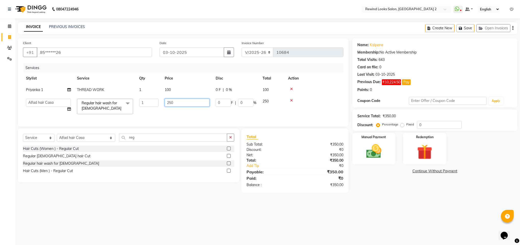
click at [181, 104] on input "250" at bounding box center [187, 103] width 45 height 8
type input "100"
click at [367, 149] on img at bounding box center [374, 151] width 26 height 18
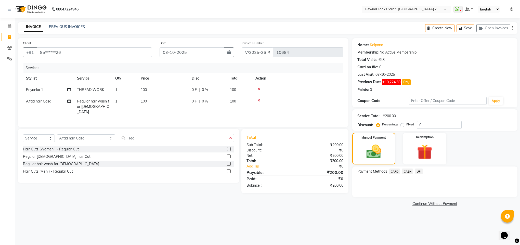
click at [419, 172] on span "UPI" at bounding box center [419, 172] width 8 height 6
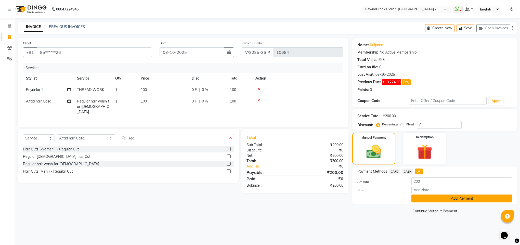
click at [421, 198] on button "Add Payment" at bounding box center [462, 199] width 101 height 8
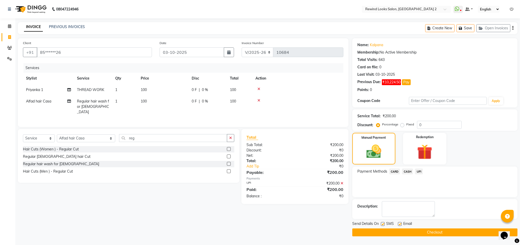
click at [415, 235] on button "Checkout" at bounding box center [434, 232] width 165 height 8
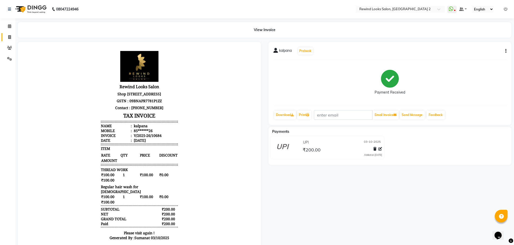
click at [7, 34] on link "Invoice" at bounding box center [8, 37] width 12 height 8
select select "service"
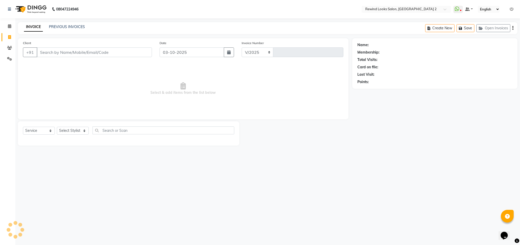
select select "4640"
type input "10685"
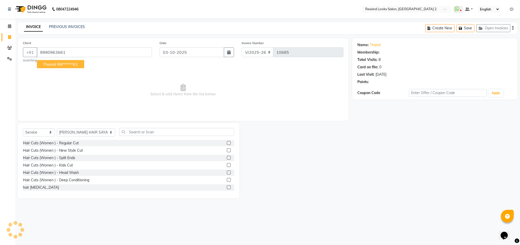
click at [55, 65] on span "thamil" at bounding box center [49, 64] width 13 height 5
click at [55, 65] on span "Select & add items from the list below" at bounding box center [183, 90] width 321 height 51
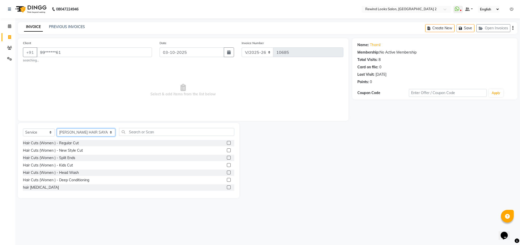
click at [72, 135] on select "Select Stylist [PERSON_NAME] aayat ADMIN Alfad hair Casa Ali Hair [PERSON_NAME]…" at bounding box center [86, 133] width 58 height 8
click at [128, 132] on input "text" at bounding box center [176, 132] width 115 height 8
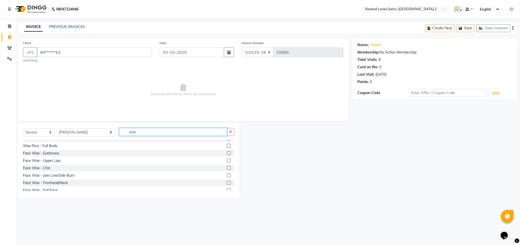
scroll to position [141, 0]
click at [221, 99] on span "Select & add items from the list below" at bounding box center [183, 90] width 321 height 51
click at [44, 180] on div "Waxing - Full Body" at bounding box center [38, 178] width 31 height 5
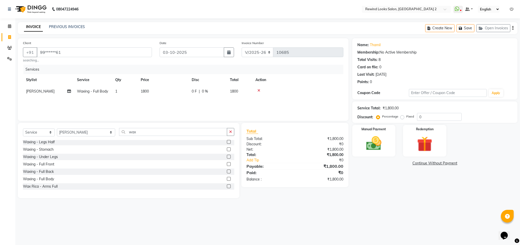
click at [147, 89] on td "1800" at bounding box center [163, 91] width 51 height 11
click at [186, 89] on td "1800" at bounding box center [187, 95] width 51 height 19
click at [185, 92] on input "1800" at bounding box center [187, 93] width 45 height 8
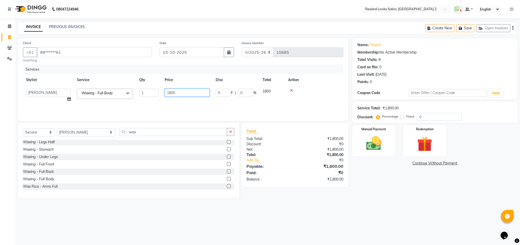
click at [185, 92] on input "1800" at bounding box center [187, 93] width 45 height 8
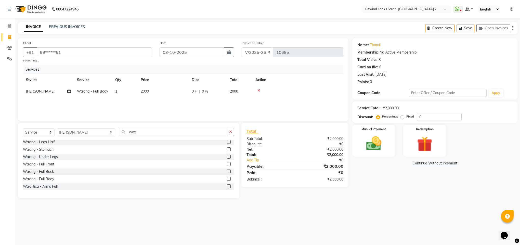
click at [369, 169] on div "Name: Thamil Membership: No Active Membership Total Visits: 8 Card on file: 0 L…" at bounding box center [436, 118] width 169 height 160
click at [367, 142] on img at bounding box center [374, 143] width 26 height 18
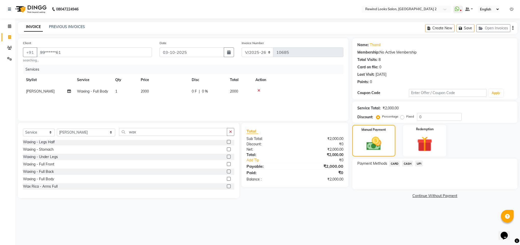
click at [395, 165] on span "CARD" at bounding box center [394, 164] width 11 height 6
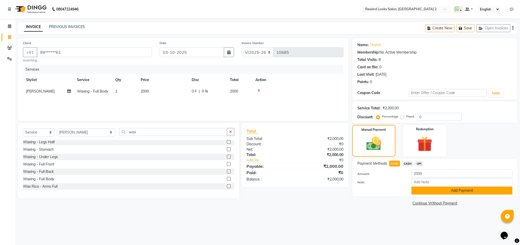
click at [422, 189] on button "Add Payment" at bounding box center [462, 191] width 101 height 8
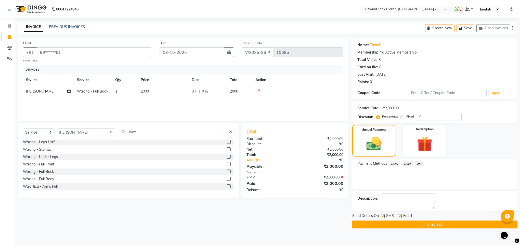
click at [417, 226] on button "Checkout" at bounding box center [434, 225] width 165 height 8
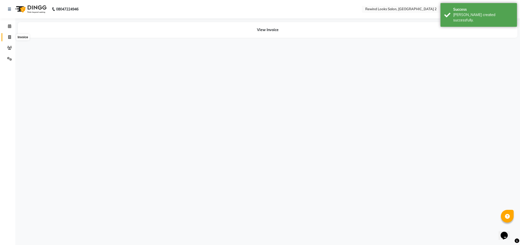
click at [6, 39] on span at bounding box center [9, 37] width 9 height 6
